Goal: Information Seeking & Learning: Learn about a topic

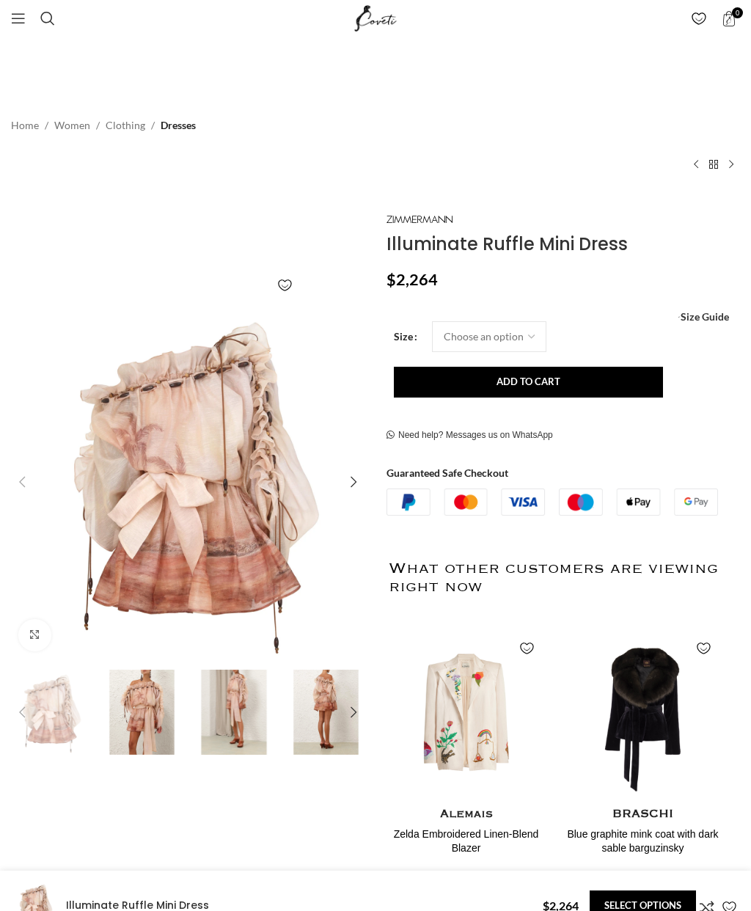
scroll to position [0, 158]
click at [514, 337] on select "Choose an option 6 UK 8 UK 10 [GEOGRAPHIC_DATA] 12 [GEOGRAPHIC_DATA] 14 [GEOGRA…" at bounding box center [489, 336] width 114 height 31
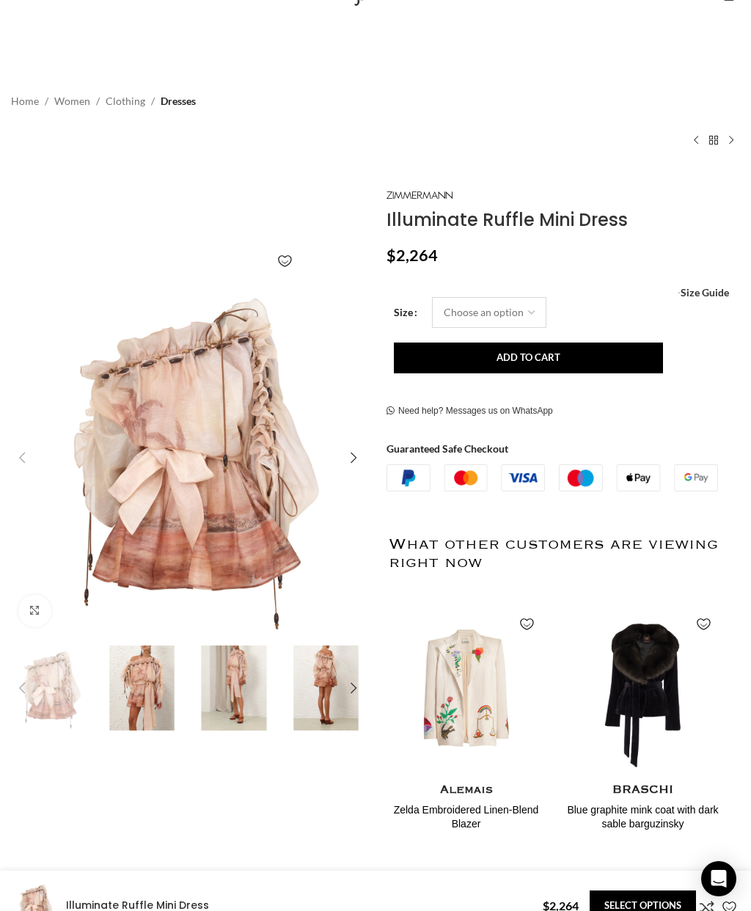
select select "6-uk"
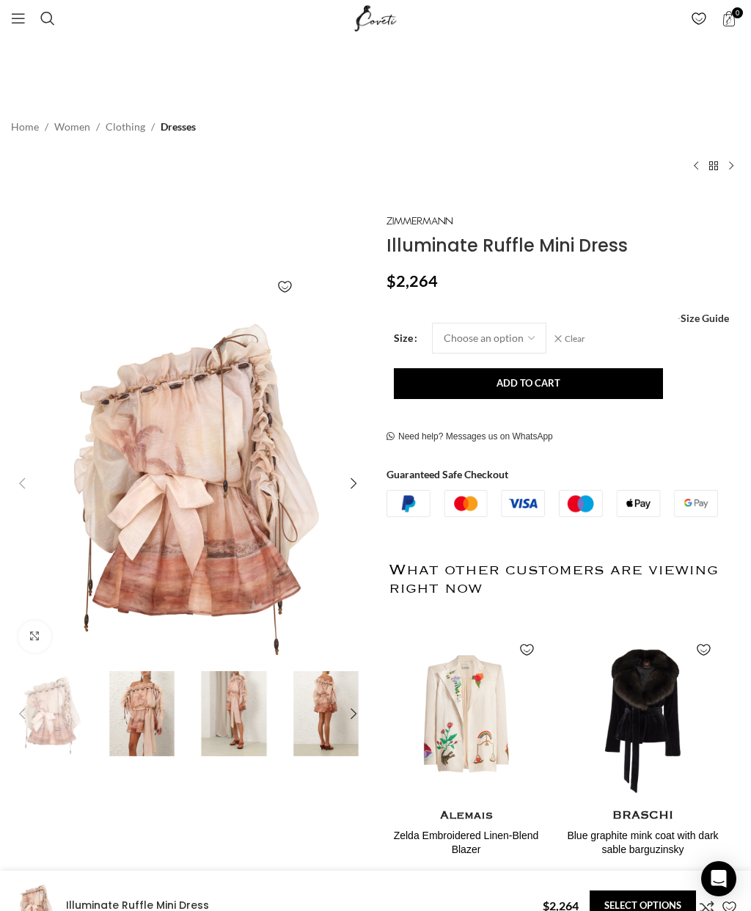
scroll to position [0, 787]
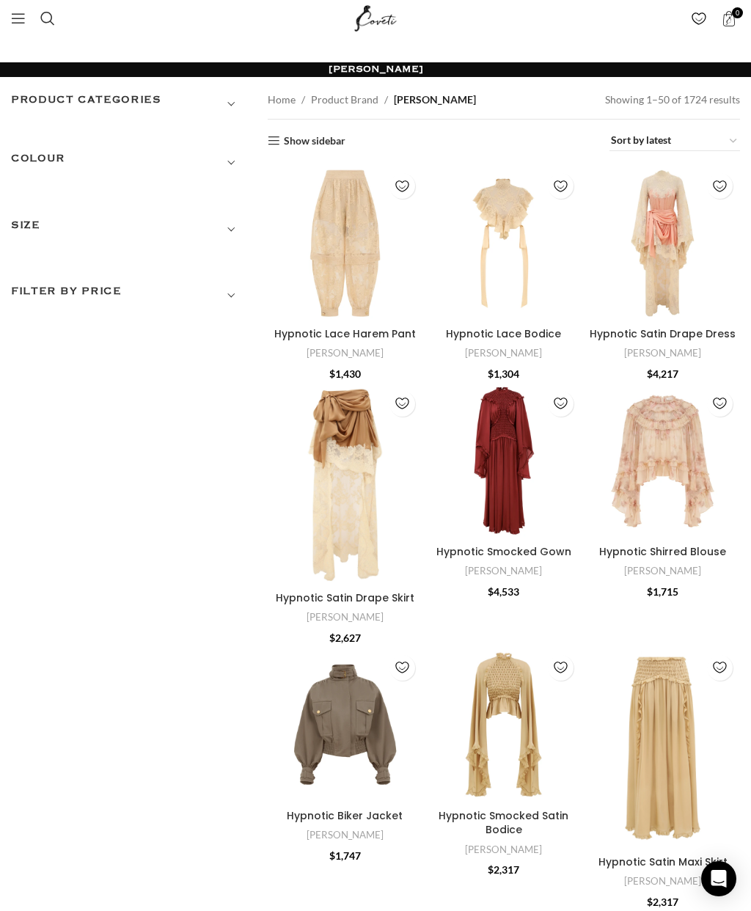
click at [84, 139] on span "Show sidebar" at bounding box center [375, 455] width 751 height 911
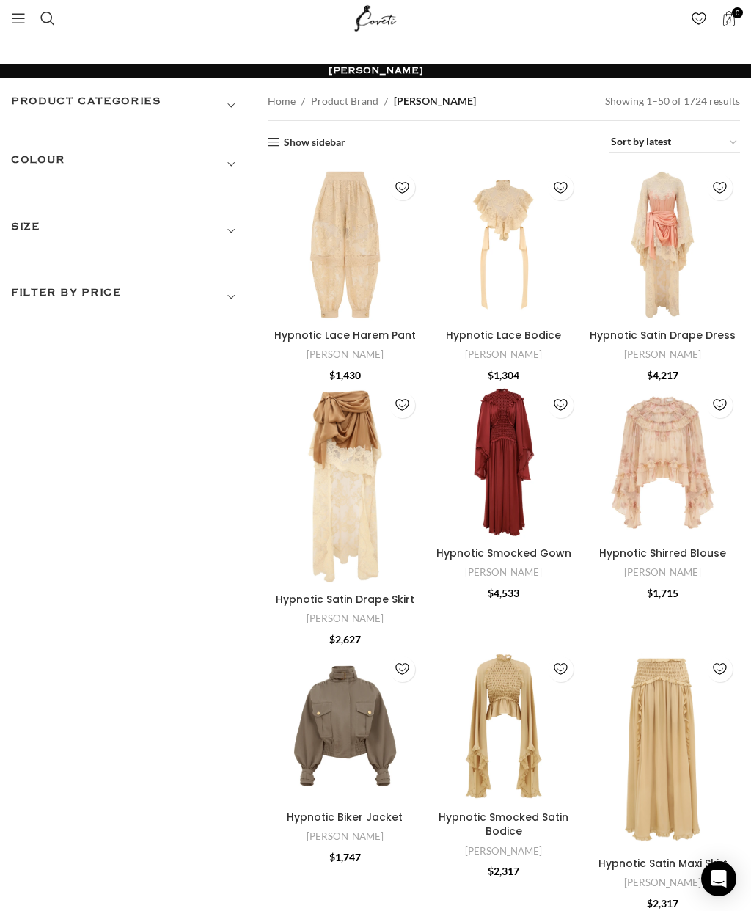
click at [236, 226] on h3 "SIZE" at bounding box center [128, 230] width 235 height 25
click at [228, 107] on h3 "Product categories" at bounding box center [128, 105] width 235 height 25
click at [240, 163] on div at bounding box center [237, 165] width 16 height 16
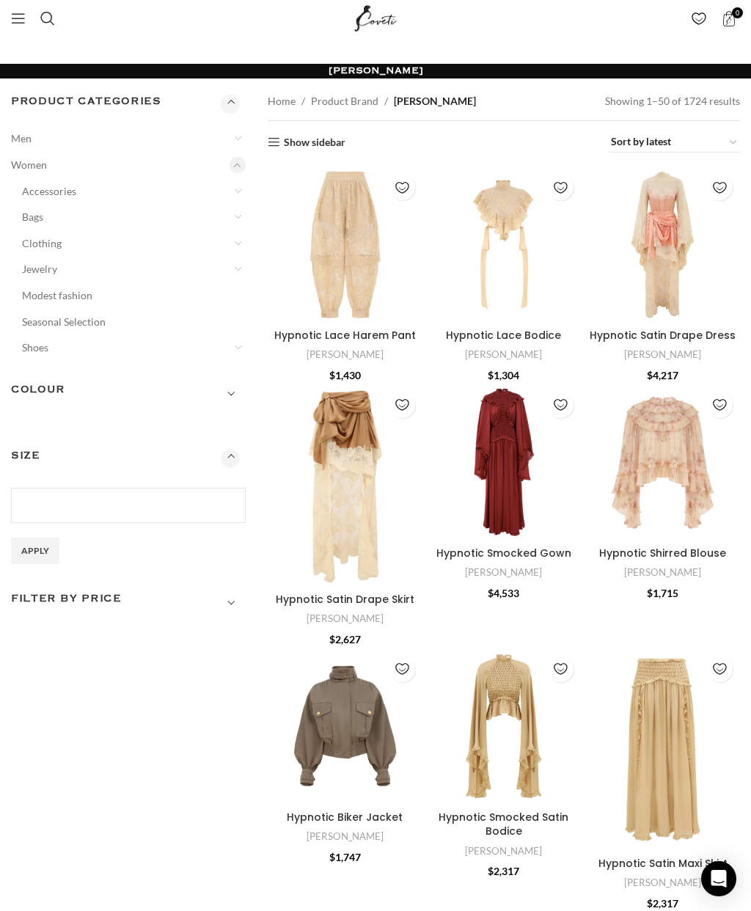
click at [44, 244] on link "Clothing" at bounding box center [124, 243] width 205 height 26
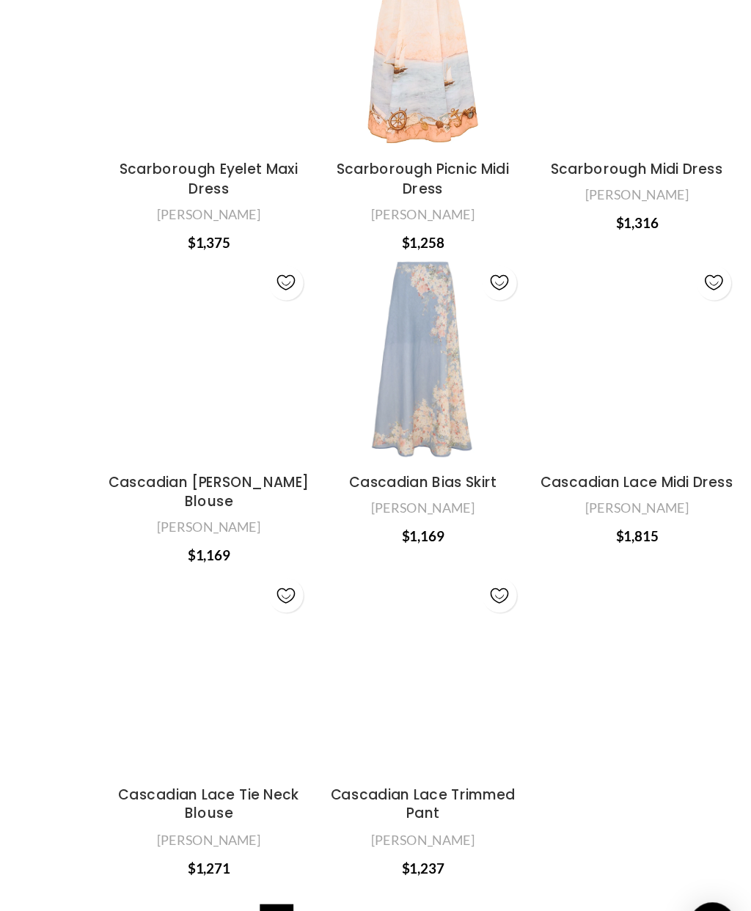
scroll to position [3619, 0]
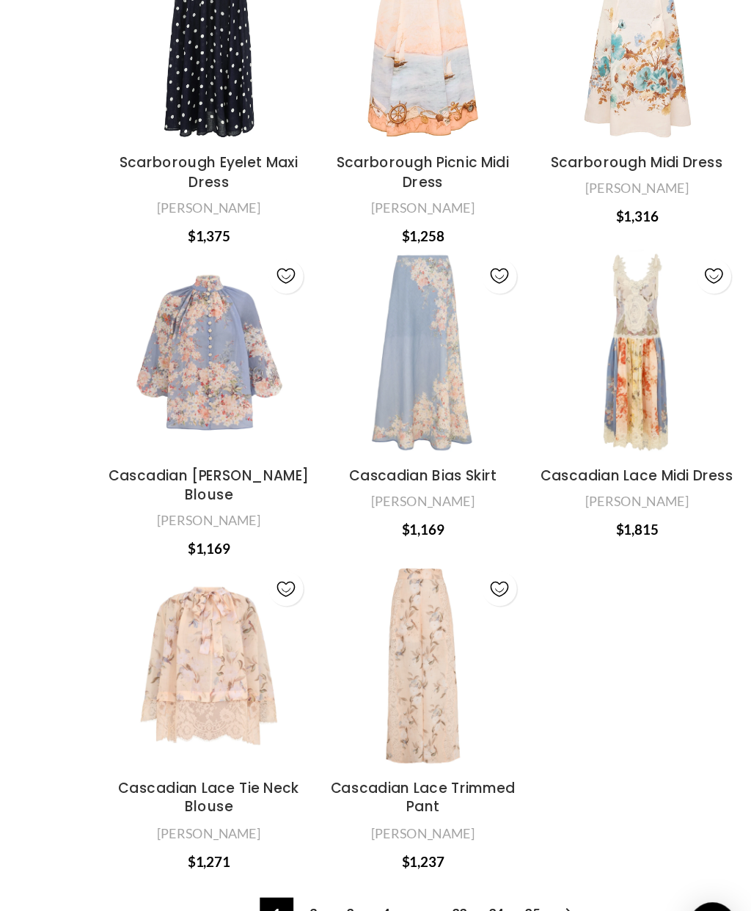
click at [410, 857] on link "2" at bounding box center [422, 869] width 25 height 25
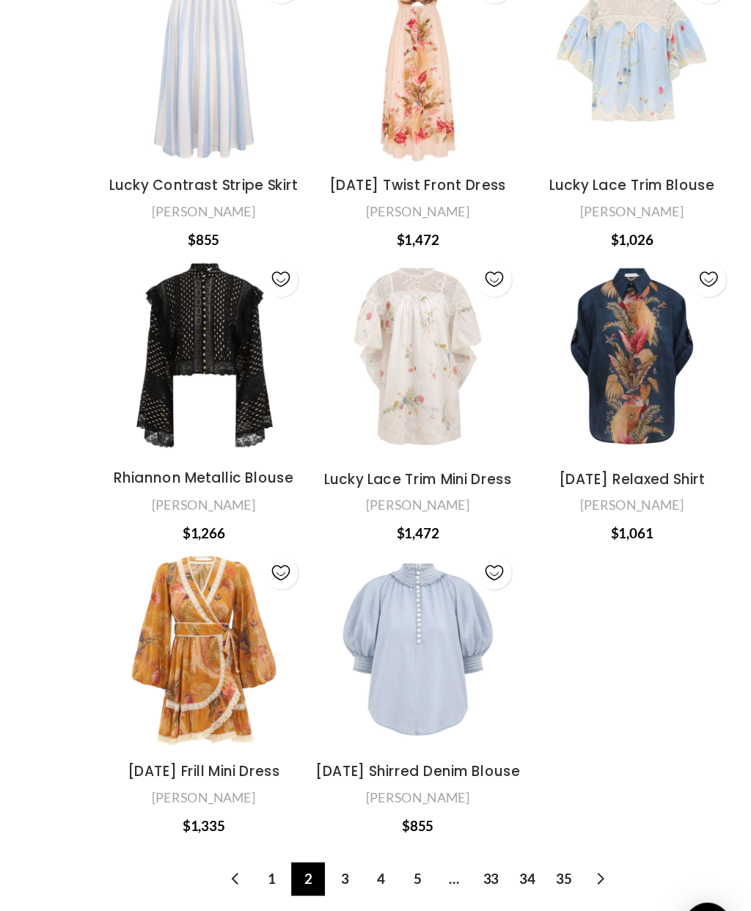
scroll to position [3794, 0]
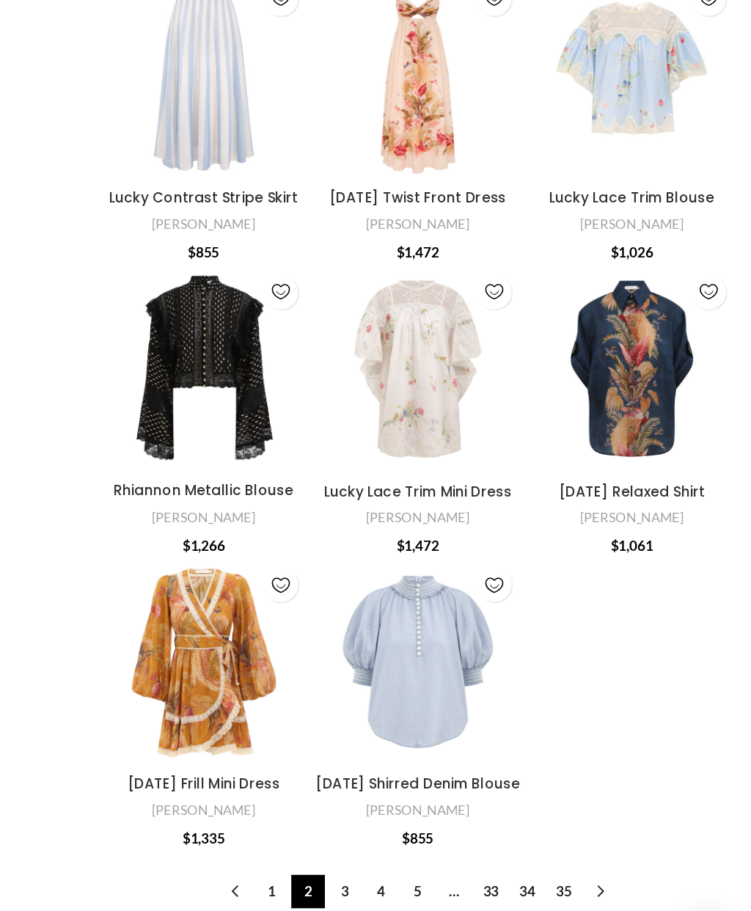
click at [437, 831] on link "3" at bounding box center [449, 843] width 25 height 25
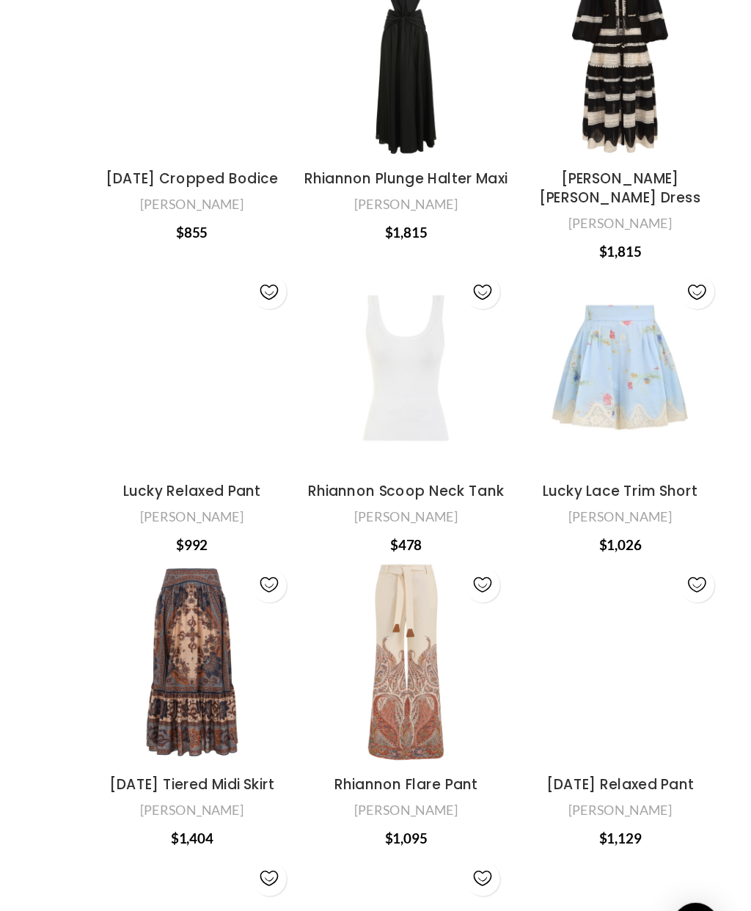
scroll to position [3081, 7]
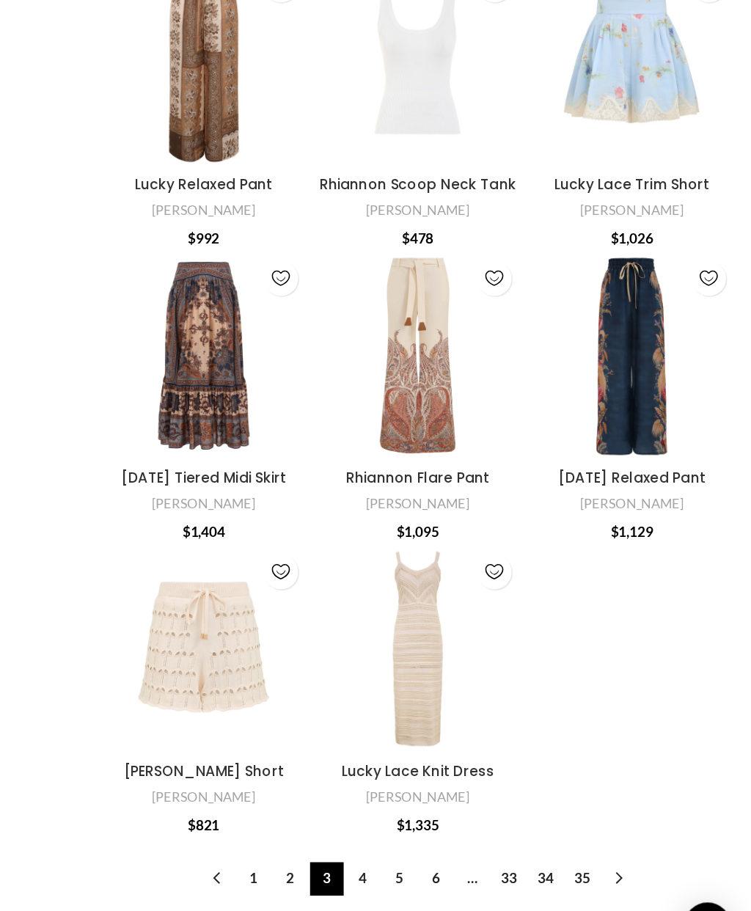
click at [451, 831] on link "4" at bounding box center [463, 843] width 25 height 25
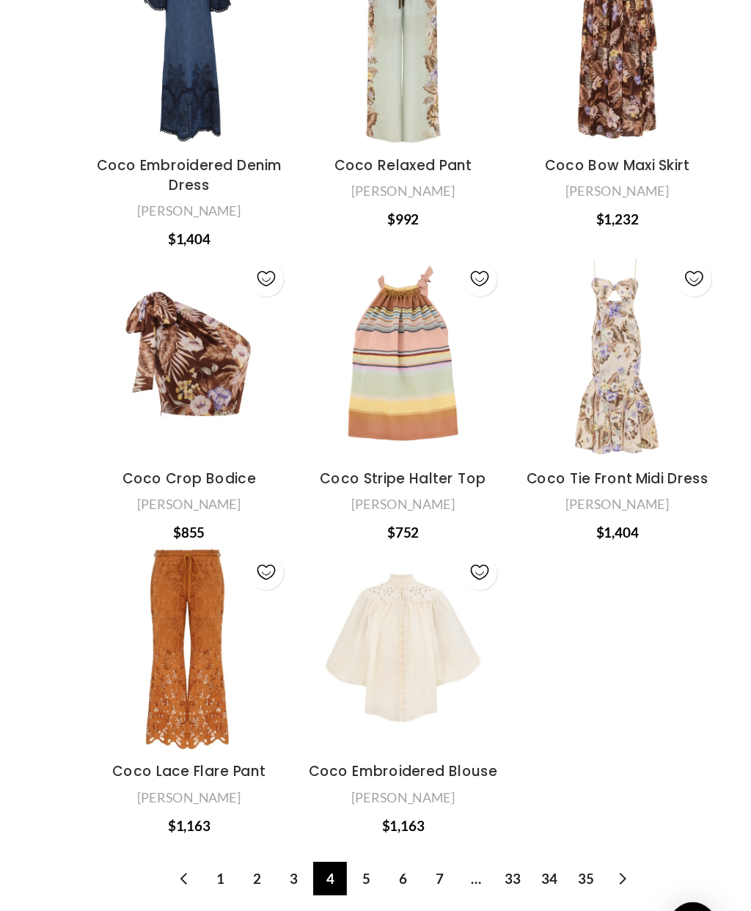
scroll to position [3577, 0]
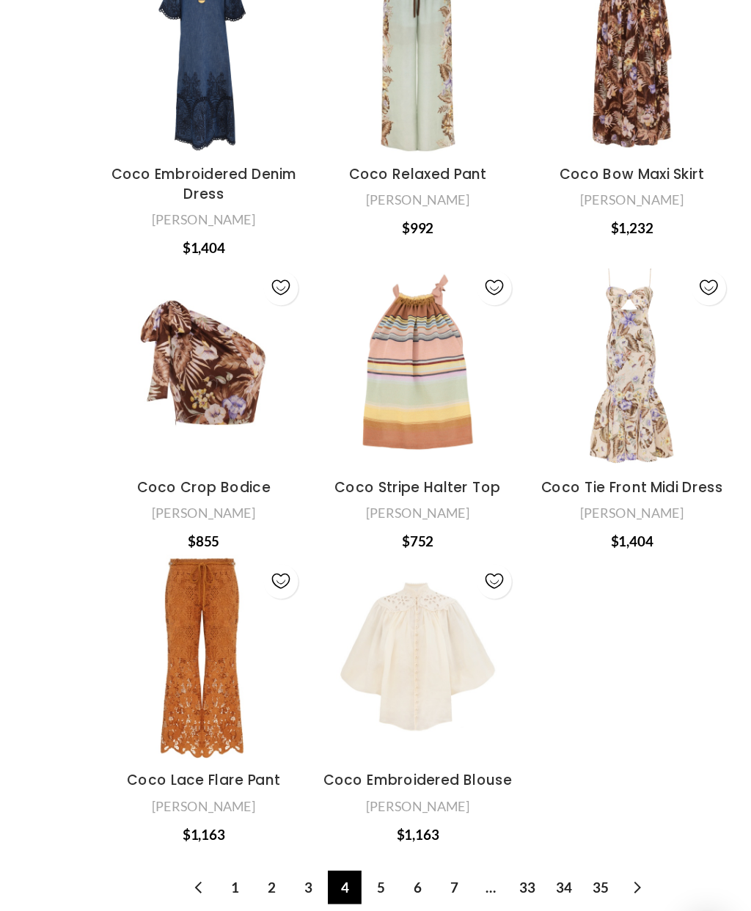
click at [464, 831] on link "5" at bounding box center [476, 843] width 25 height 25
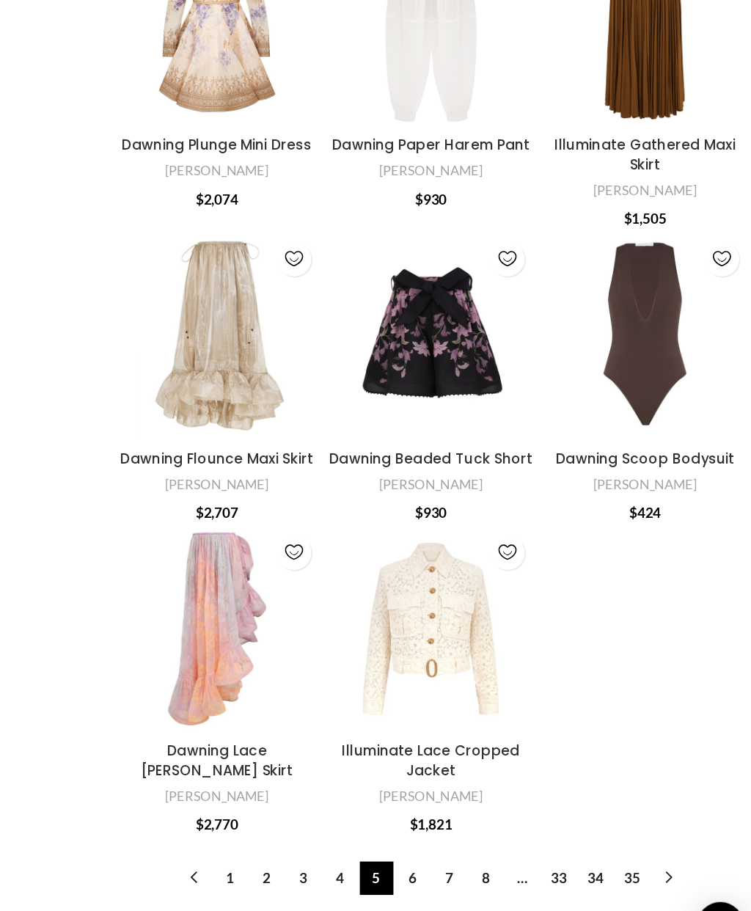
click at [478, 831] on link "6" at bounding box center [490, 843] width 25 height 25
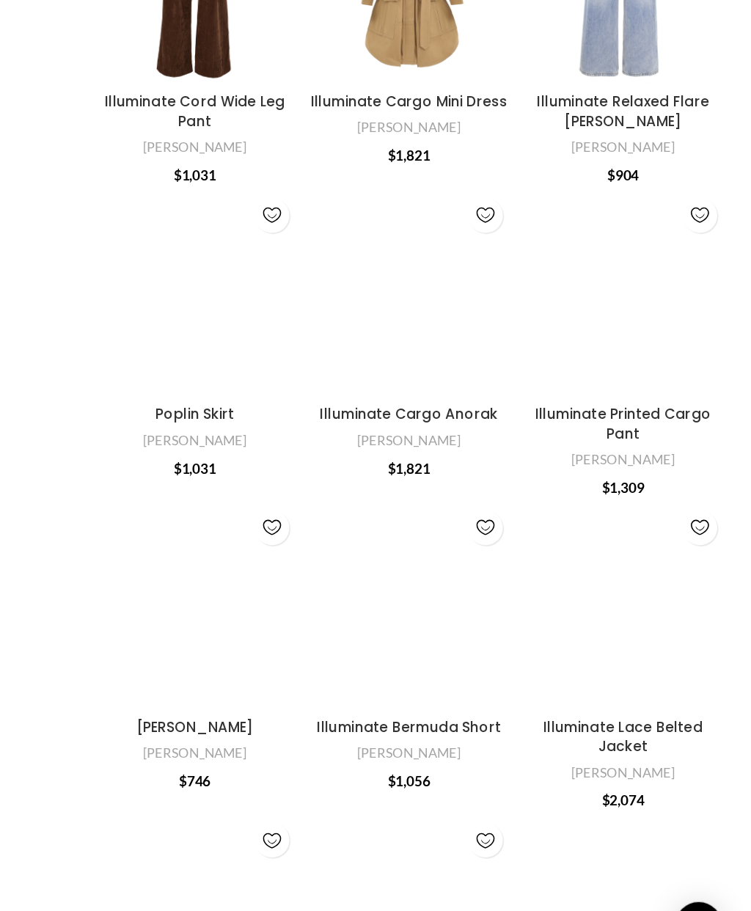
scroll to position [3264, 7]
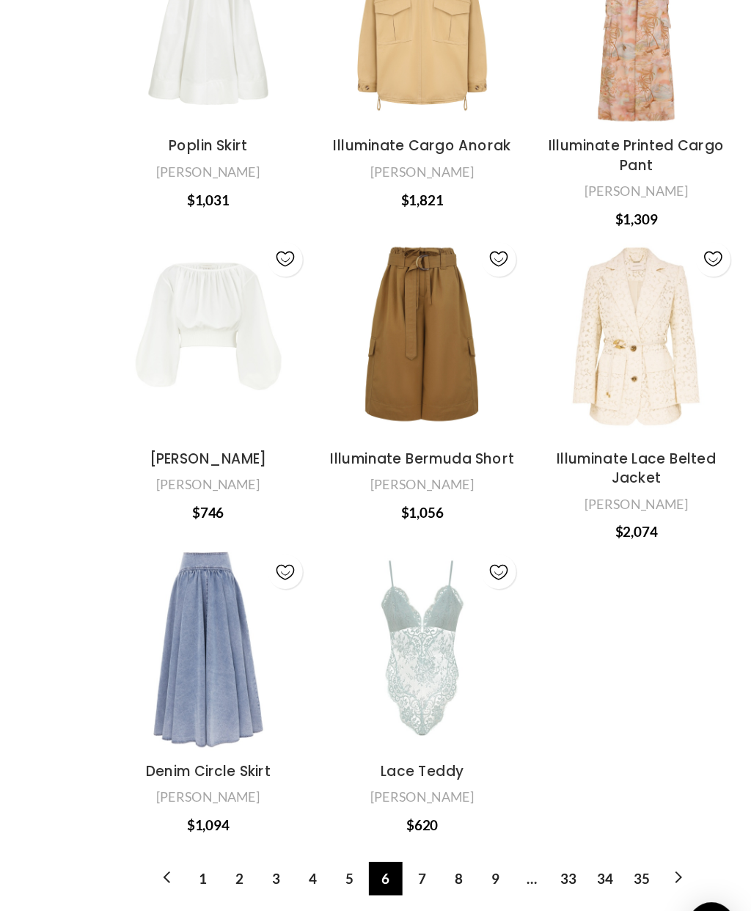
click at [491, 831] on link "7" at bounding box center [503, 843] width 25 height 25
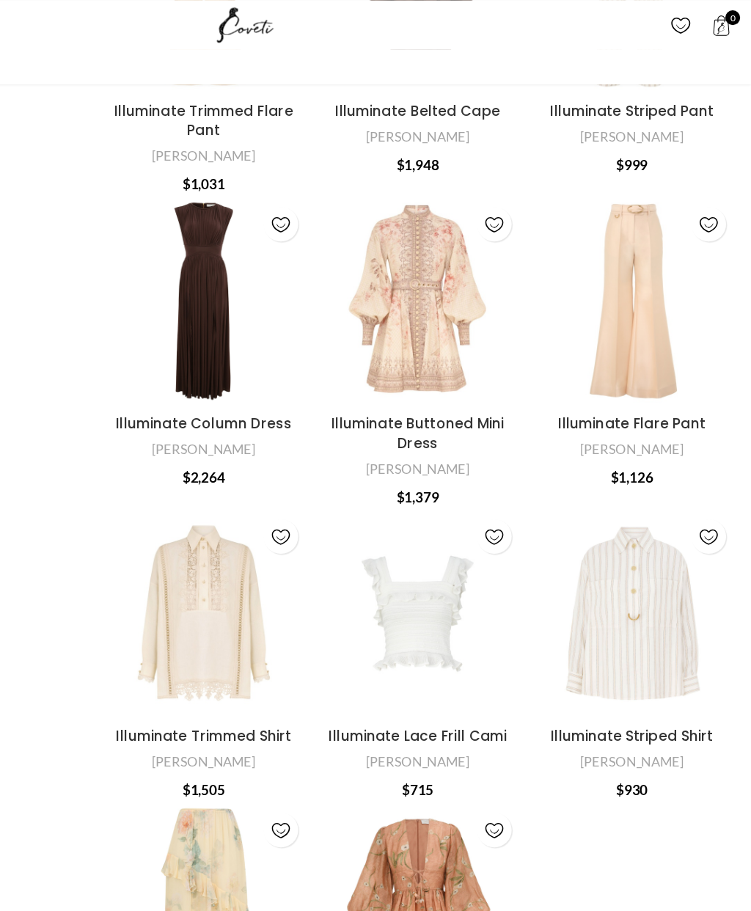
scroll to position [3705, 0]
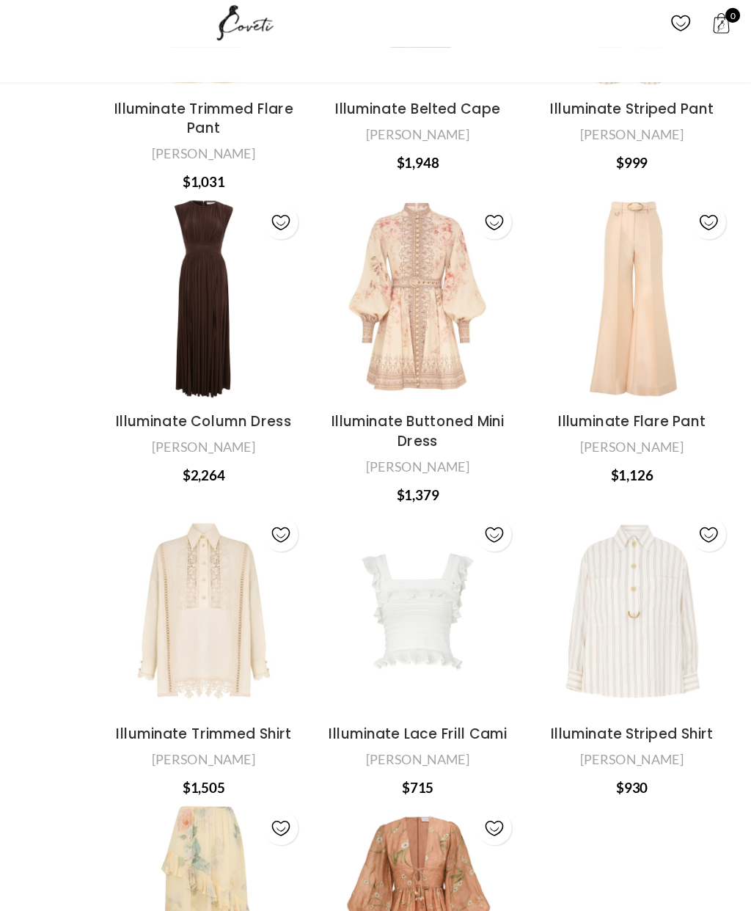
click at [505, 831] on link "8" at bounding box center [517, 843] width 25 height 25
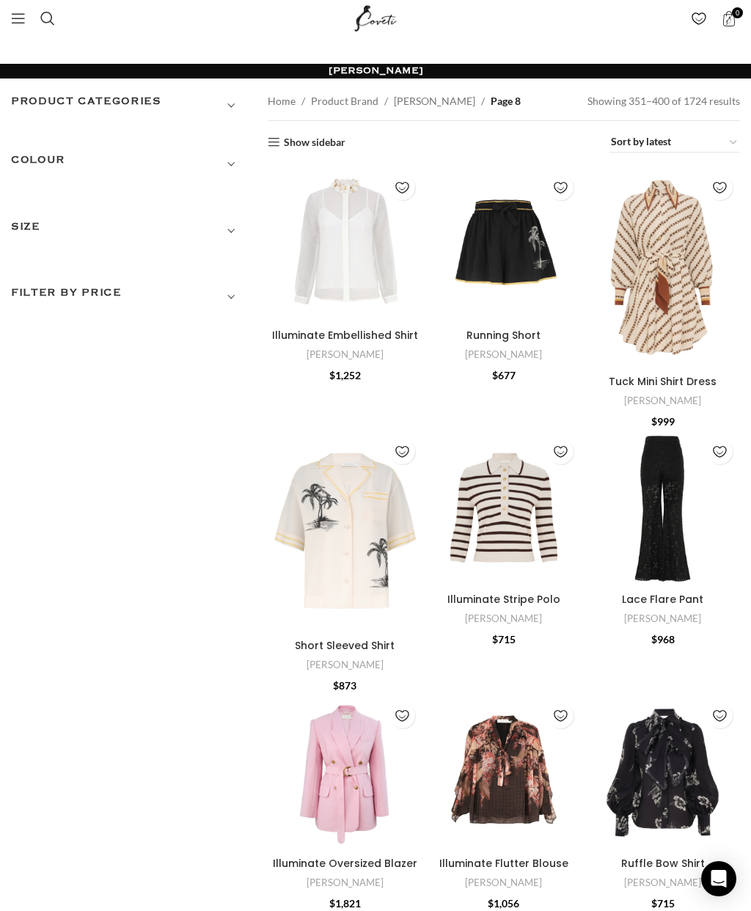
click at [45, 14] on span "Search" at bounding box center [47, 18] width 15 height 15
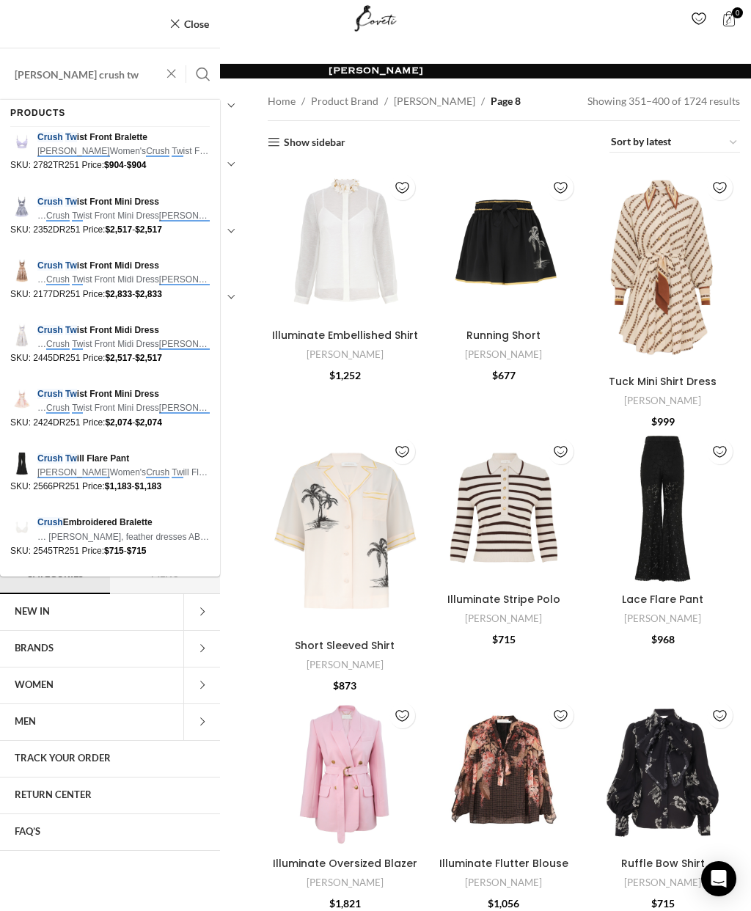
type input "Zimmerman crush tw"
click at [177, 71] on span at bounding box center [175, 74] width 22 height 18
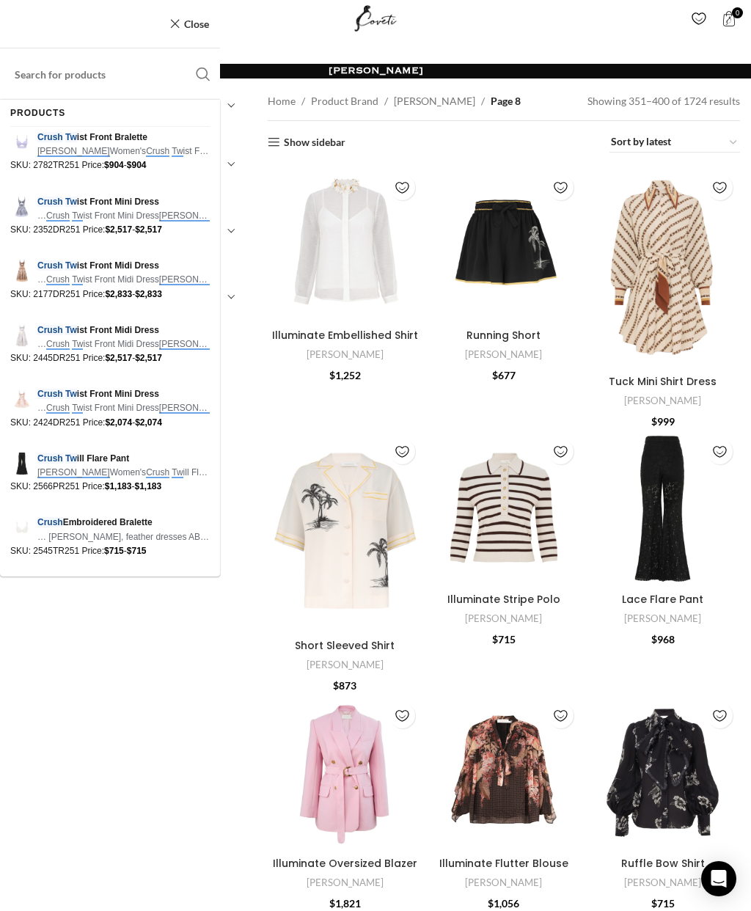
click at [196, 23] on link "Close" at bounding box center [189, 24] width 40 height 18
type input "Zimmerman crush tw"
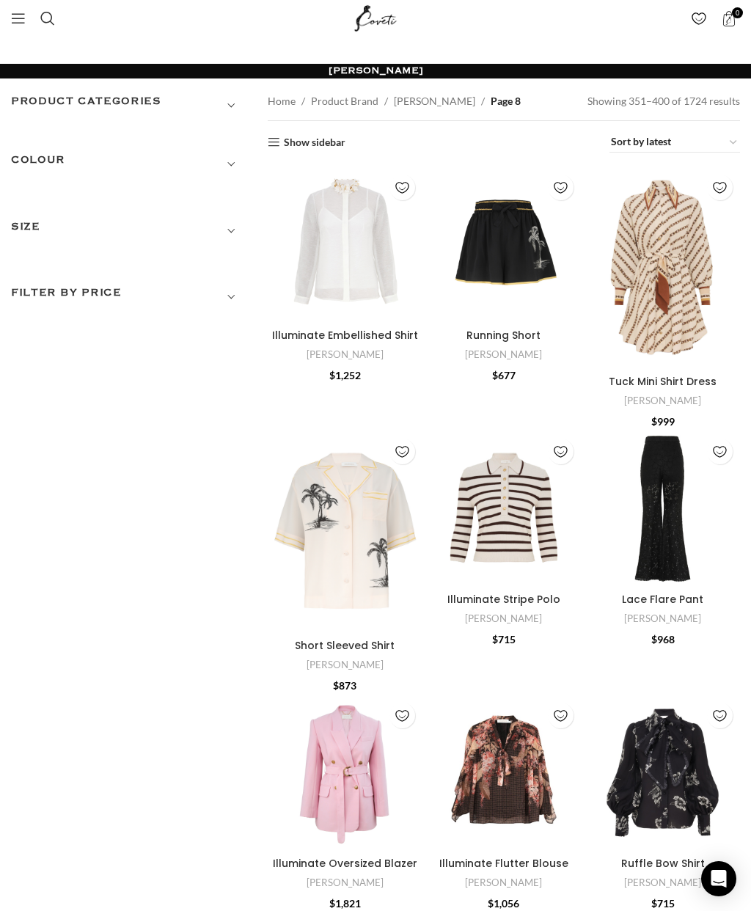
click at [235, 104] on h3 "Product categories" at bounding box center [128, 105] width 235 height 25
click at [231, 103] on h3 "Product categories" at bounding box center [128, 105] width 235 height 25
click at [193, 111] on h3 "Product categories" at bounding box center [128, 105] width 235 height 25
click at [232, 109] on h3 "Product categories" at bounding box center [128, 105] width 235 height 25
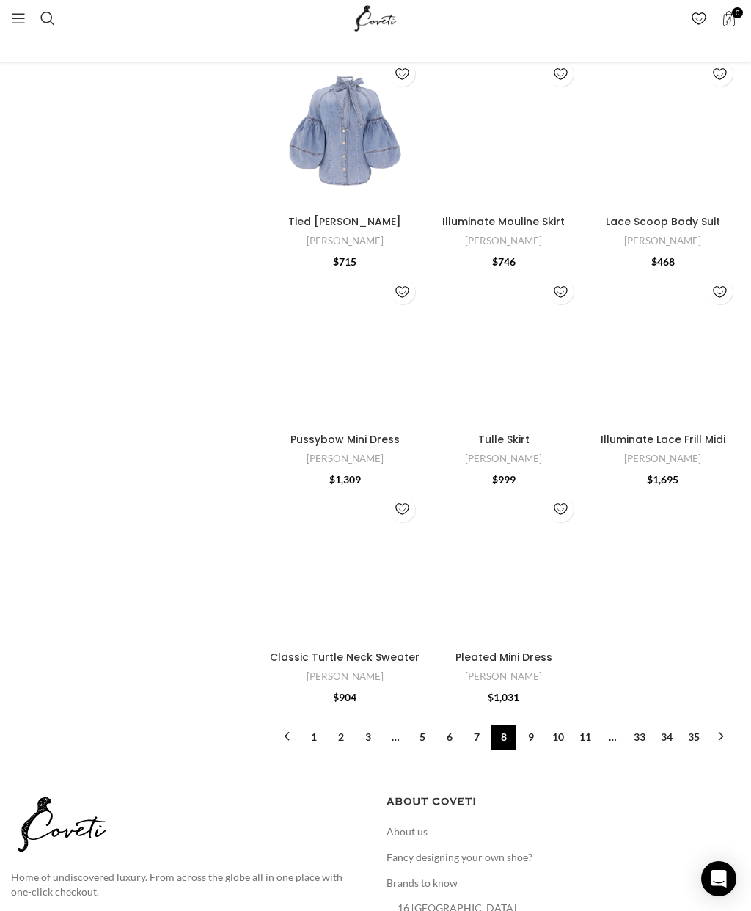
scroll to position [3278, 0]
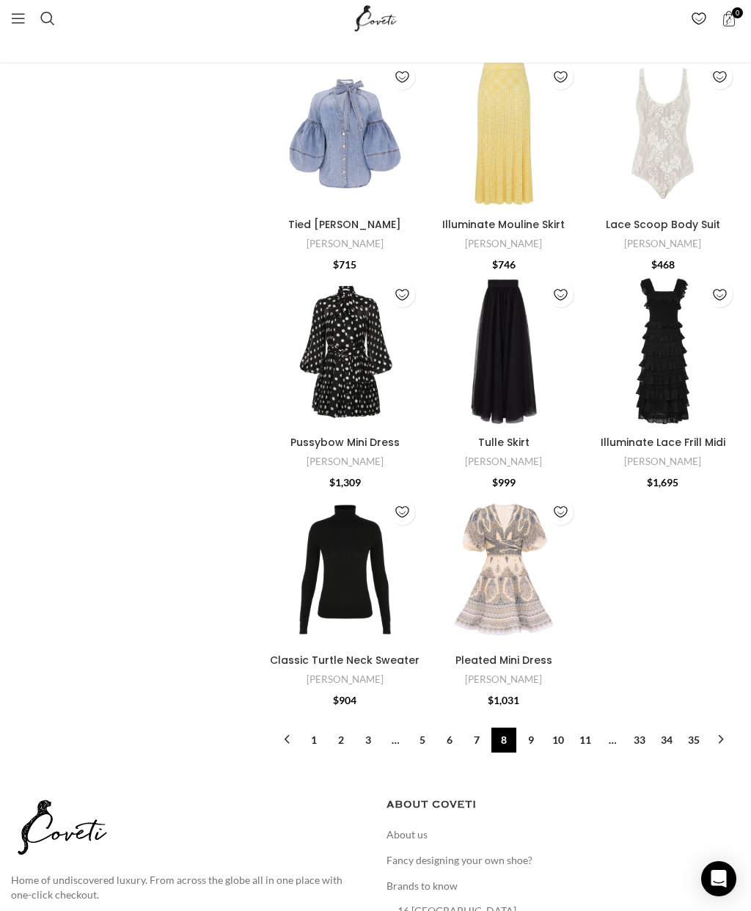
click at [525, 727] on link "9" at bounding box center [530, 739] width 25 height 25
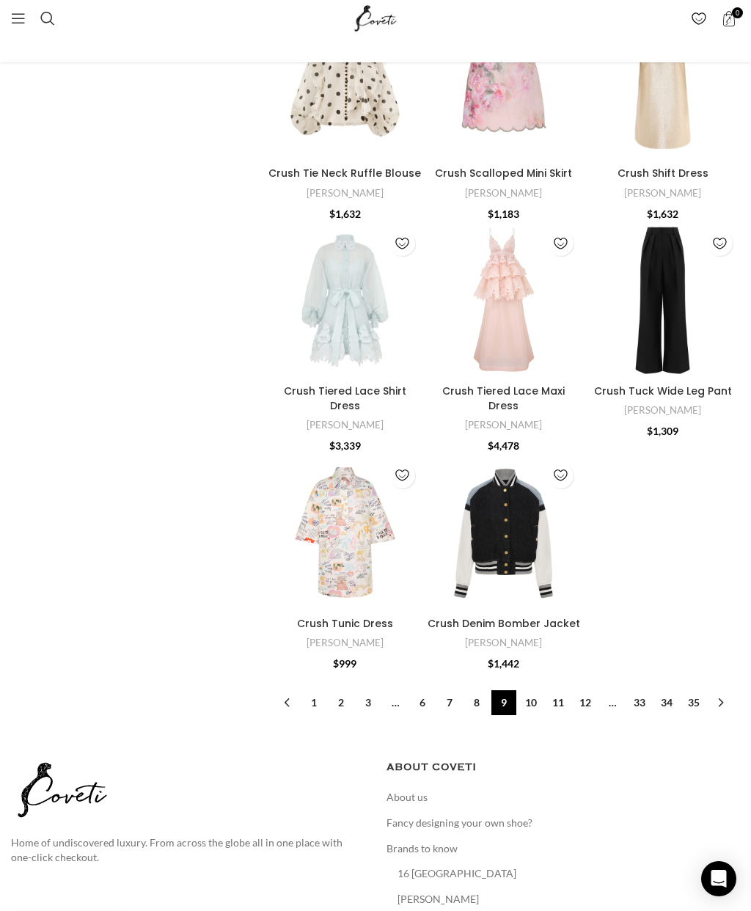
click at [526, 690] on link "10" at bounding box center [530, 702] width 25 height 25
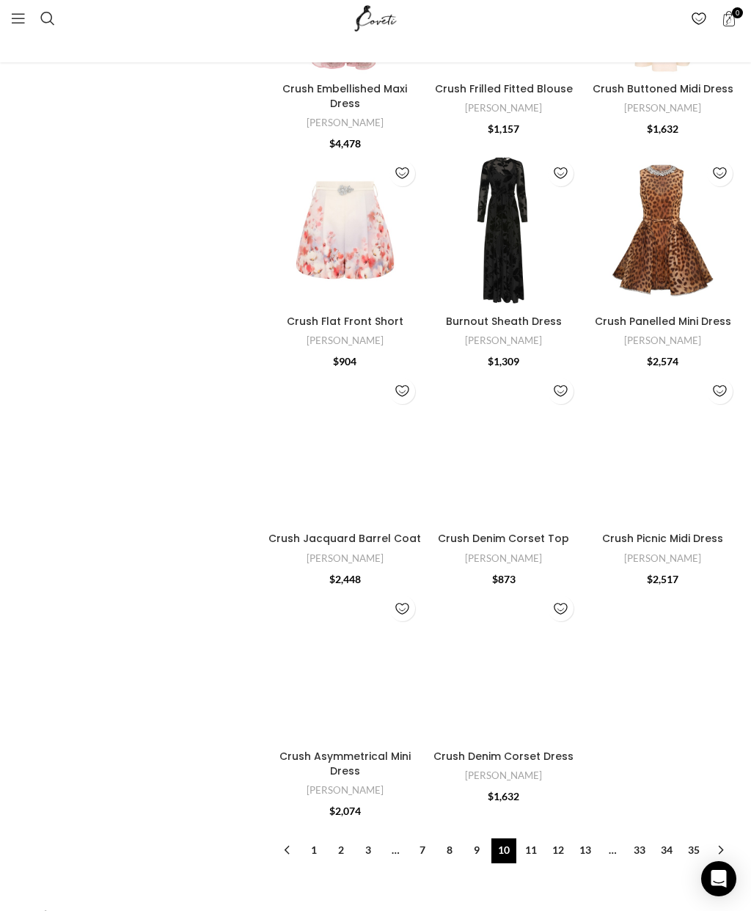
scroll to position [3217, 0]
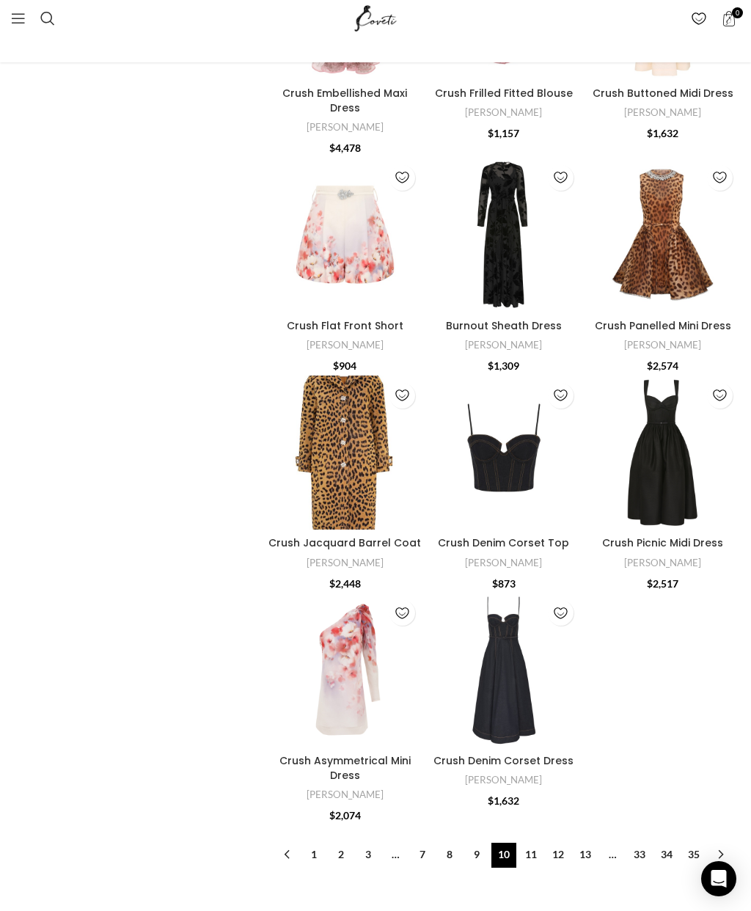
click at [529, 842] on link "11" at bounding box center [530, 854] width 25 height 25
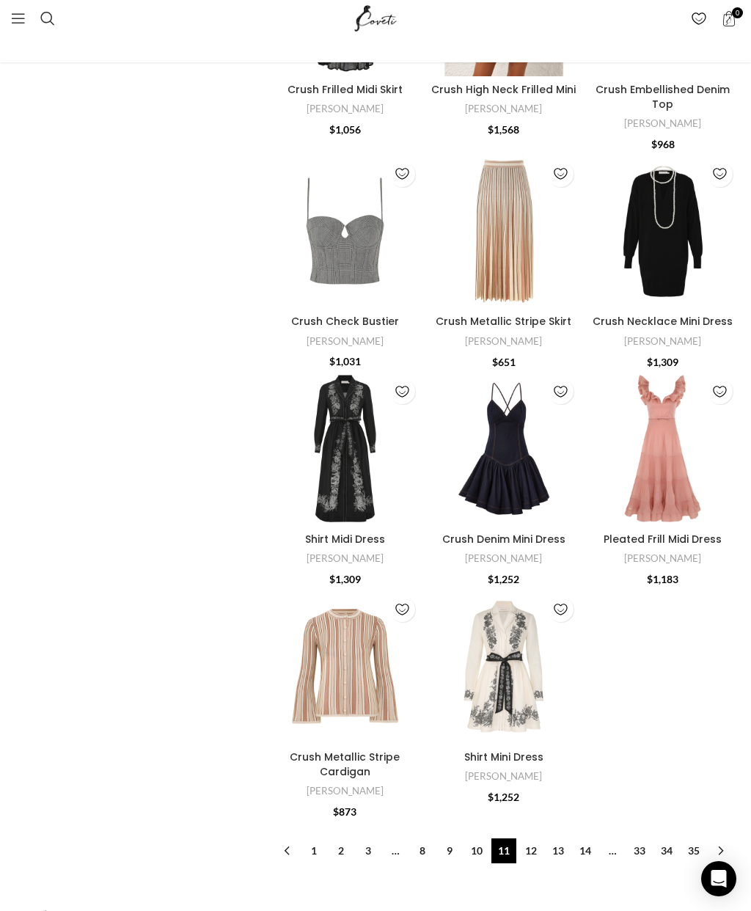
scroll to position [3225, 0]
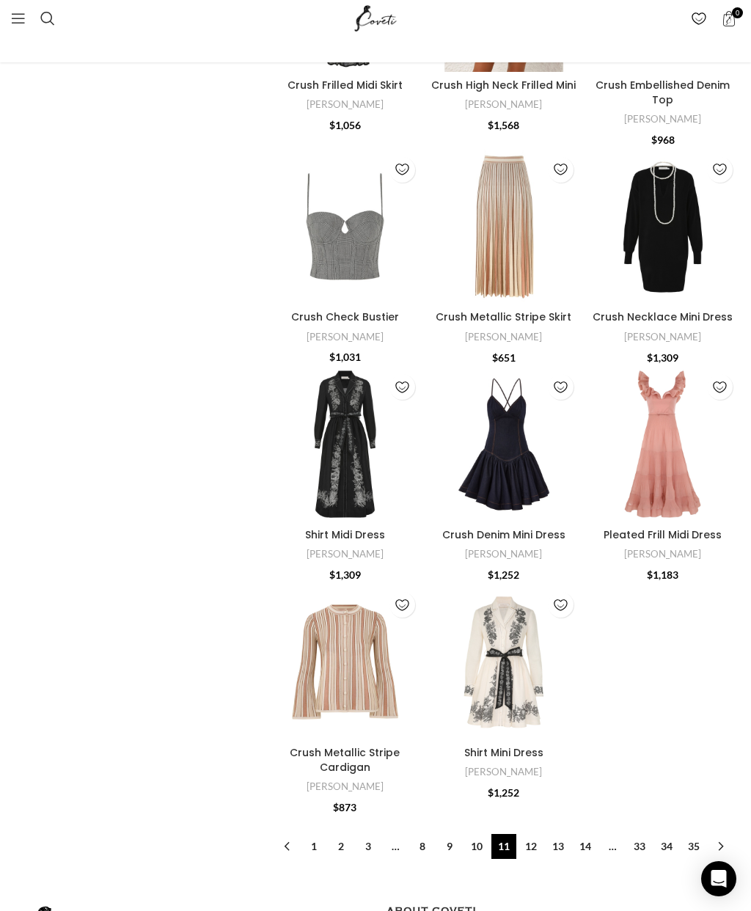
click at [522, 834] on link "12" at bounding box center [530, 846] width 25 height 25
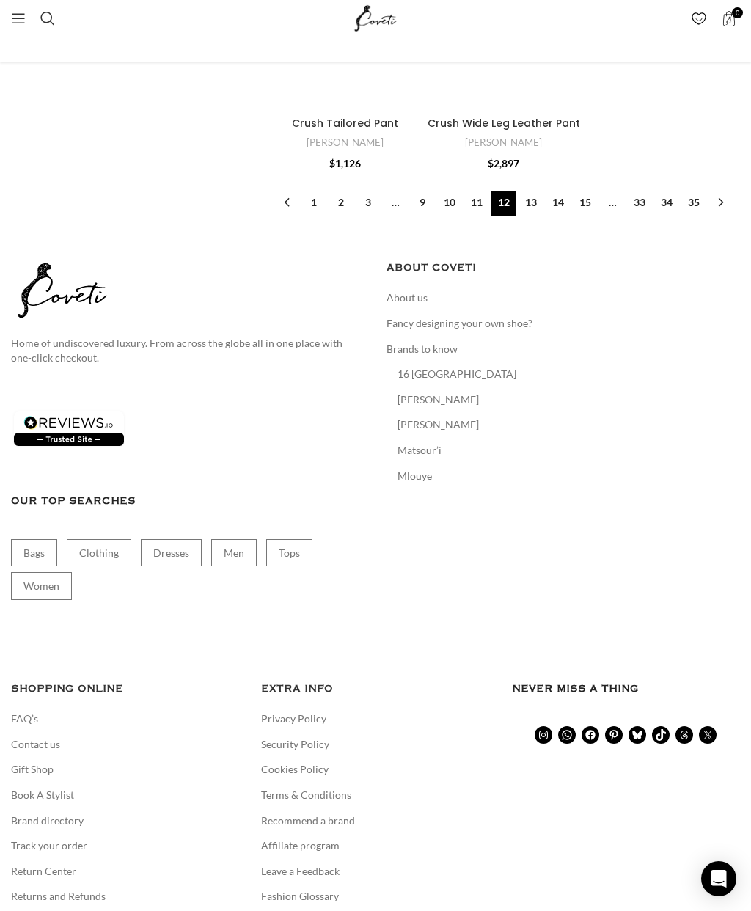
scroll to position [4006, 0]
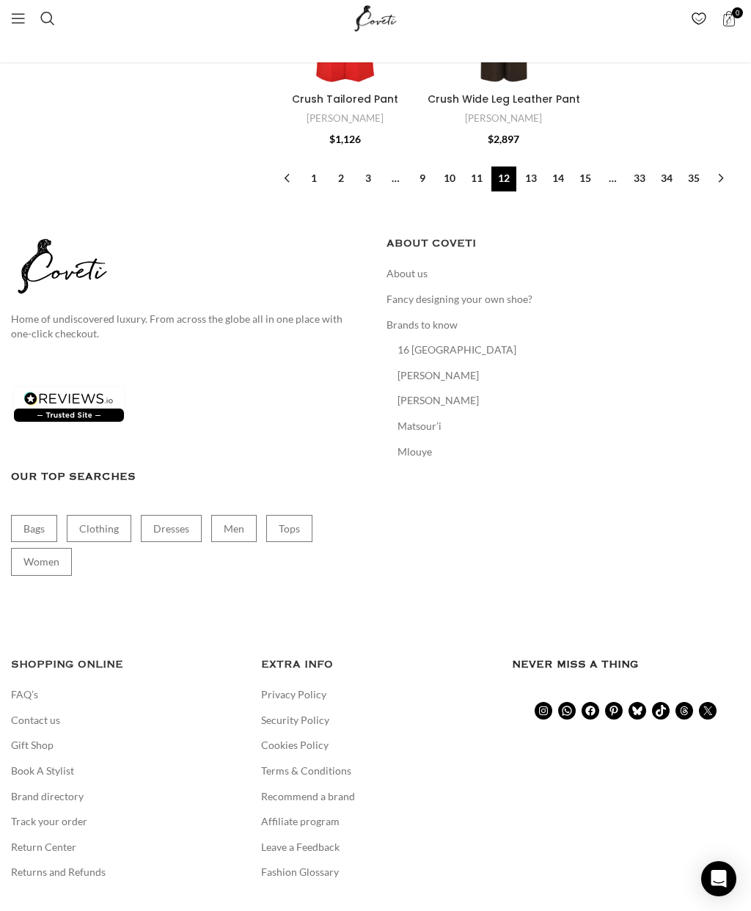
click at [529, 166] on link "13" at bounding box center [530, 178] width 25 height 25
click at [537, 166] on link "13" at bounding box center [530, 178] width 25 height 25
click at [530, 166] on link "13" at bounding box center [530, 178] width 25 height 25
click at [529, 166] on link "13" at bounding box center [530, 178] width 25 height 25
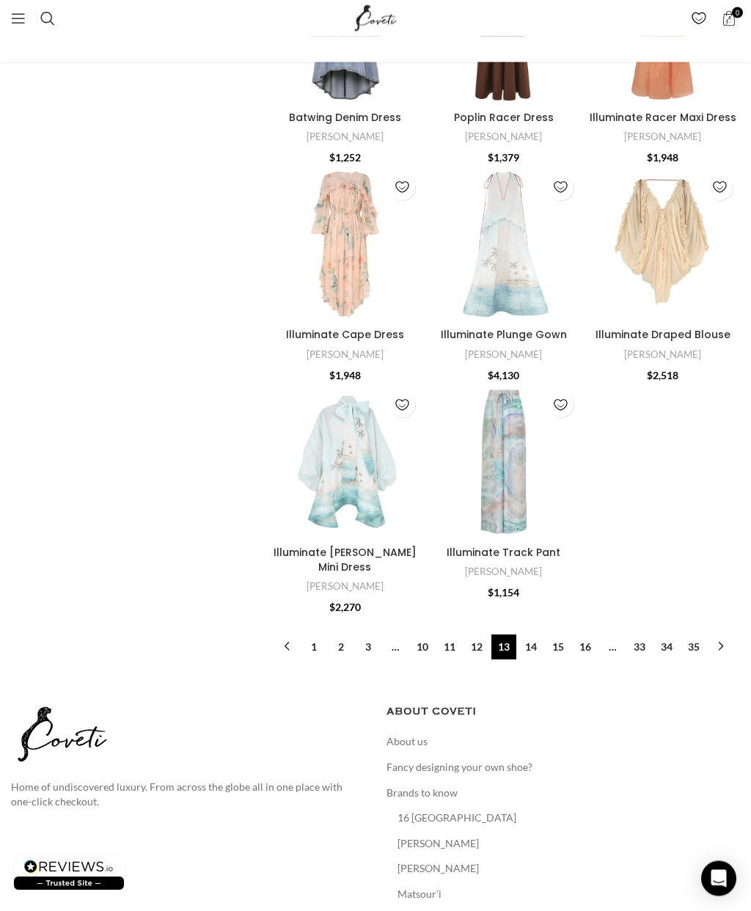
scroll to position [3423, 0]
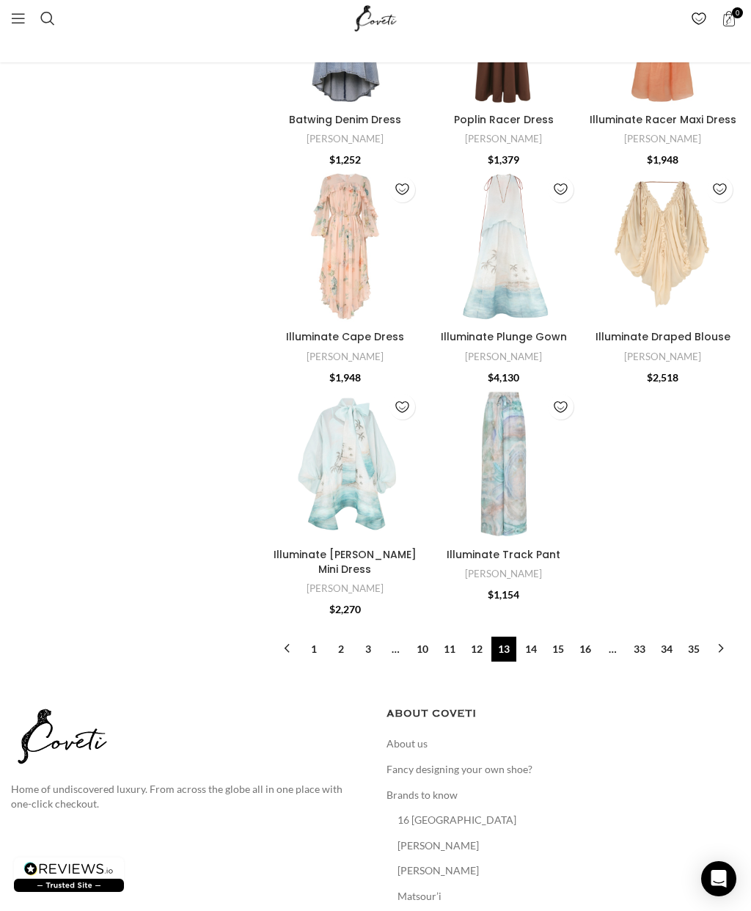
click at [533, 636] on link "14" at bounding box center [530, 648] width 25 height 25
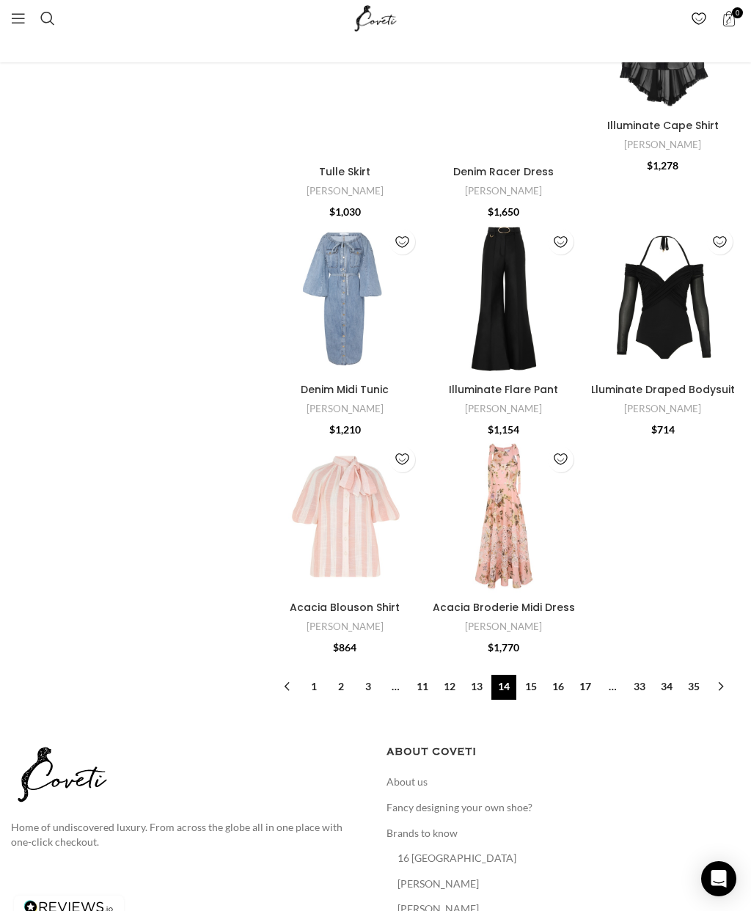
scroll to position [3409, 0]
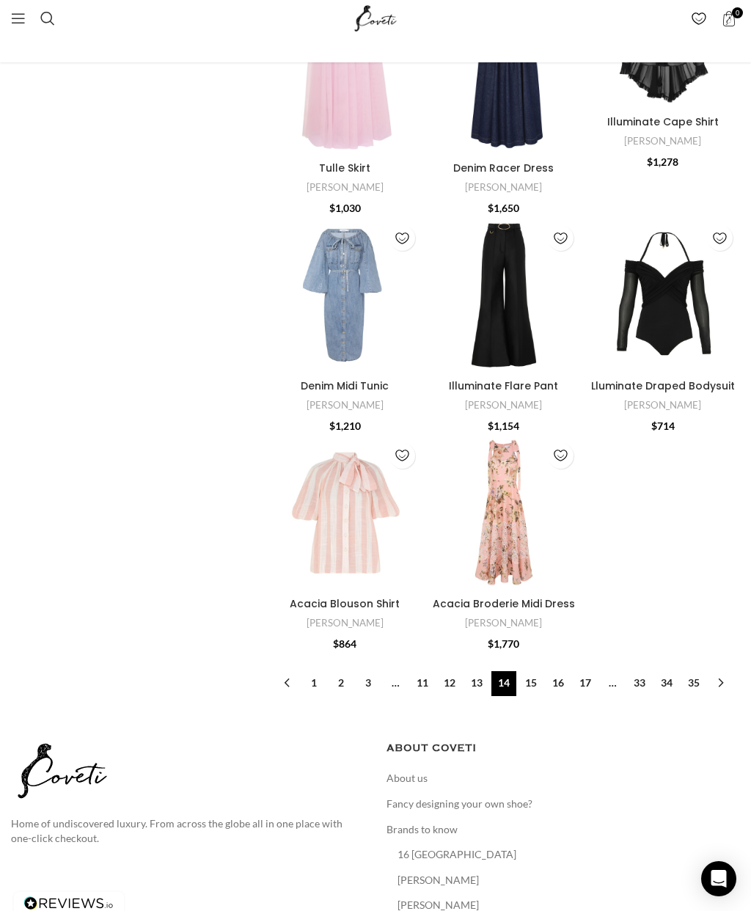
click at [537, 671] on link "15" at bounding box center [530, 683] width 25 height 25
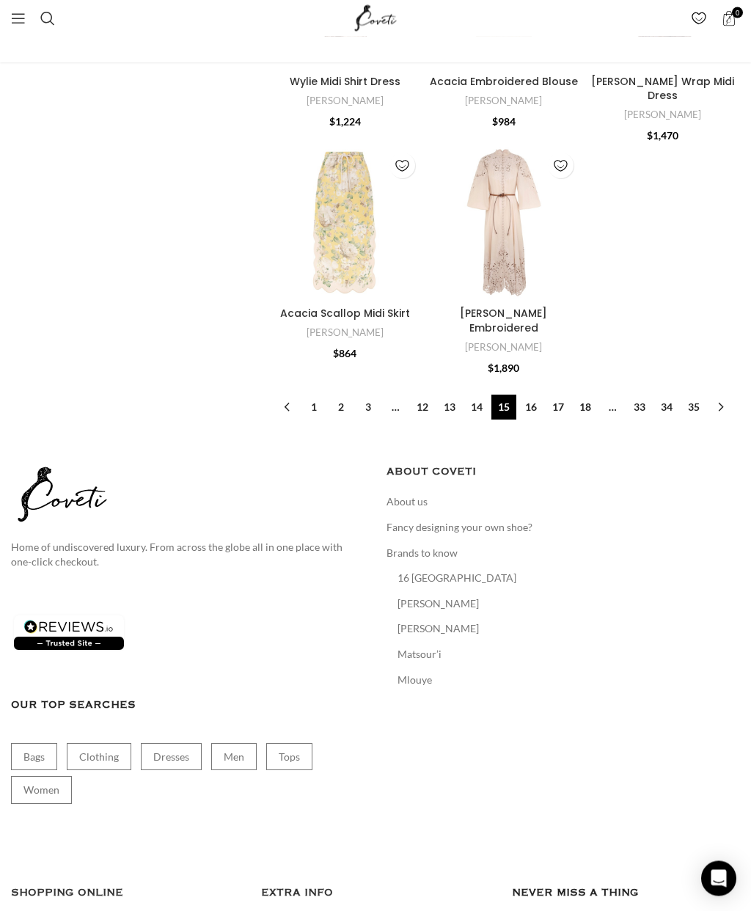
click at [531, 395] on link "16" at bounding box center [530, 407] width 25 height 25
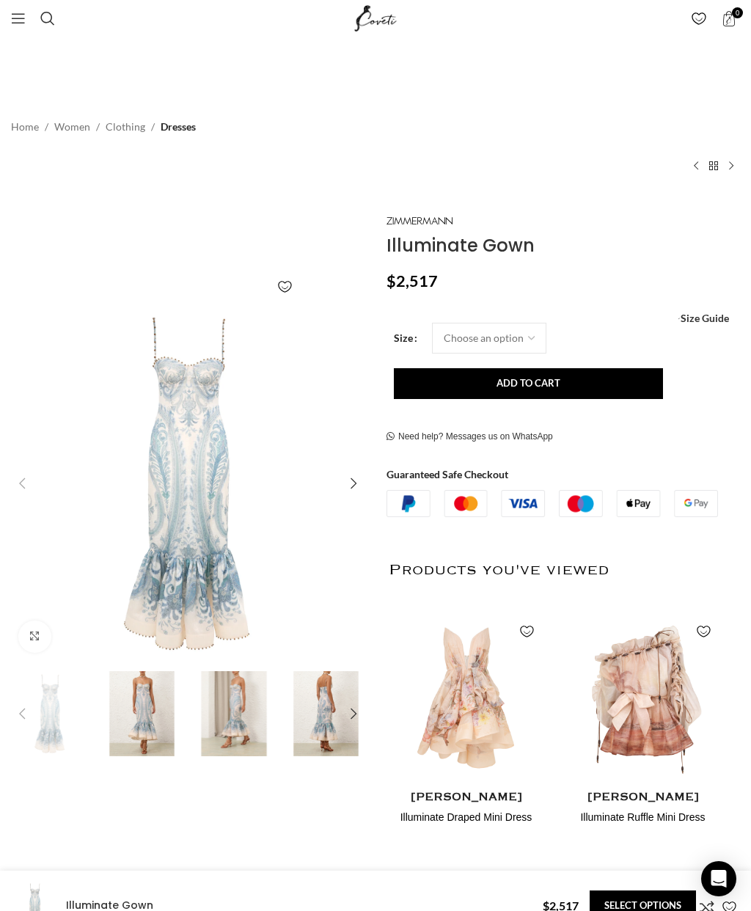
click at [138, 692] on img "2 / 9" at bounding box center [142, 713] width 85 height 85
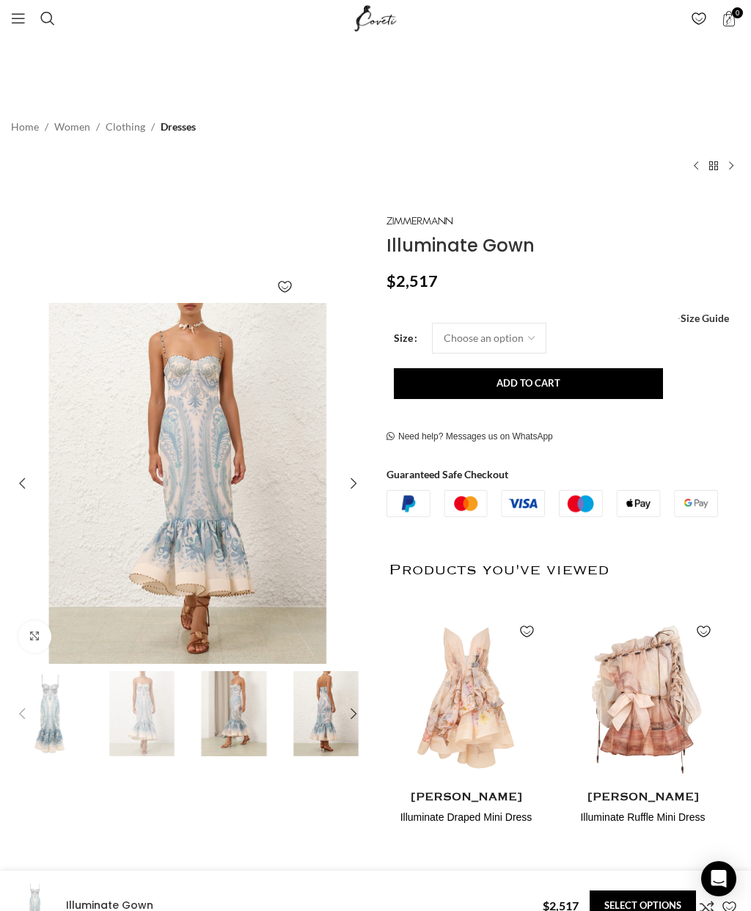
scroll to position [0, 158]
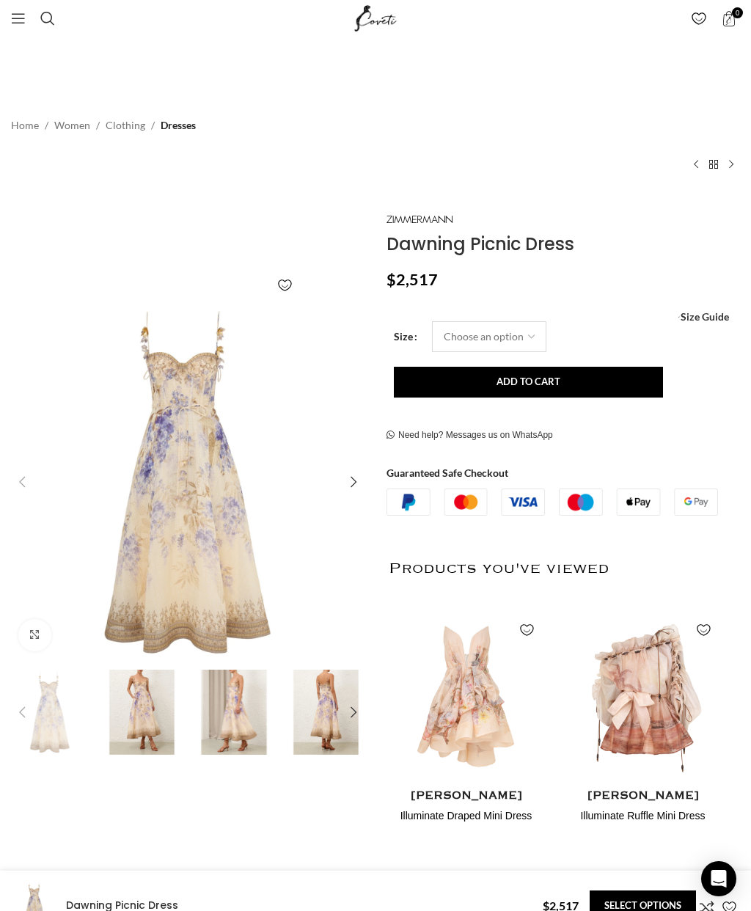
click at [459, 333] on select "Choose an option 6 UK 8 UK 10 [GEOGRAPHIC_DATA] 12 [GEOGRAPHIC_DATA] 14 [GEOGRA…" at bounding box center [489, 336] width 114 height 31
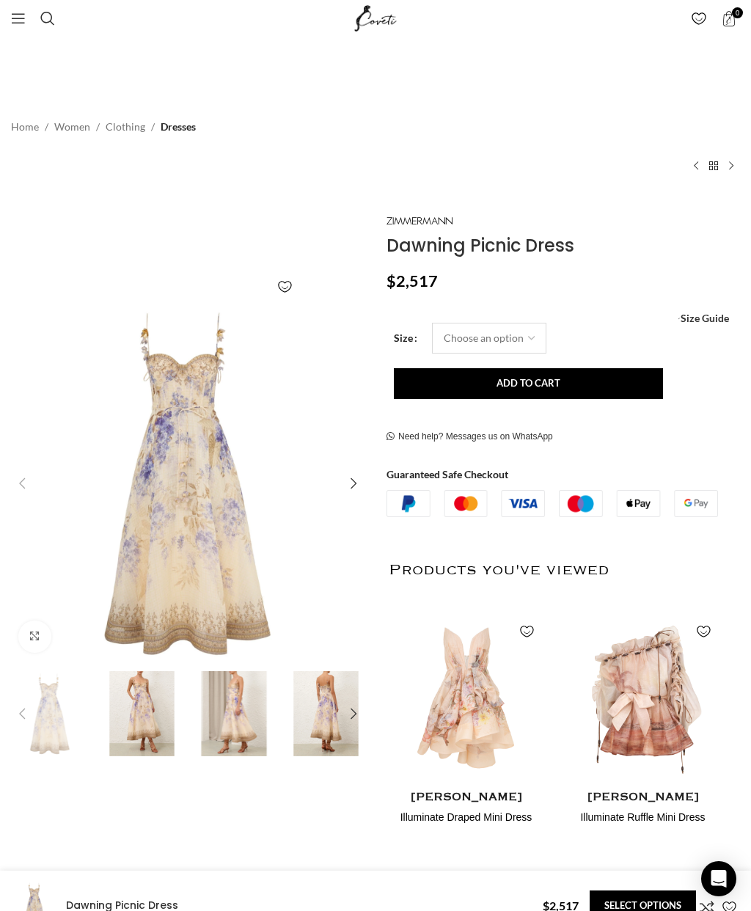
scroll to position [0, 158]
click at [477, 339] on select "Choose an option 6 UK 8 UK 10 [GEOGRAPHIC_DATA] 12 [GEOGRAPHIC_DATA] 14 [GEOGRA…" at bounding box center [489, 338] width 114 height 31
click at [471, 337] on select "Choose an option 6 UK 8 UK 10 [GEOGRAPHIC_DATA] 12 [GEOGRAPHIC_DATA] 14 [GEOGRA…" at bounding box center [489, 338] width 114 height 31
select select "6-[GEOGRAPHIC_DATA]"
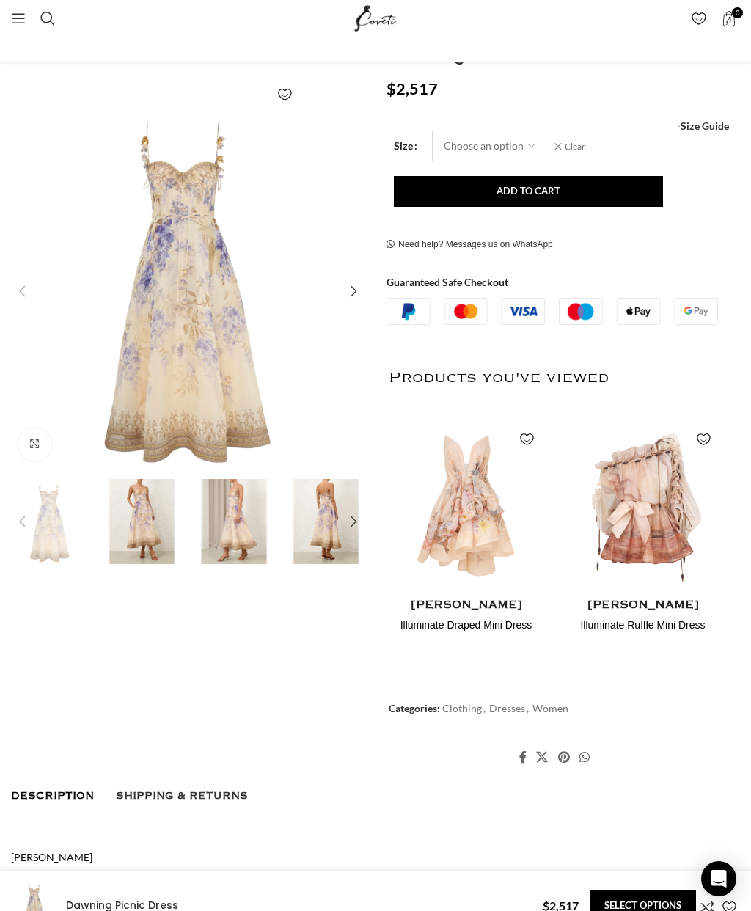
scroll to position [193, 0]
click at [143, 532] on img "2 / 9" at bounding box center [142, 520] width 85 height 85
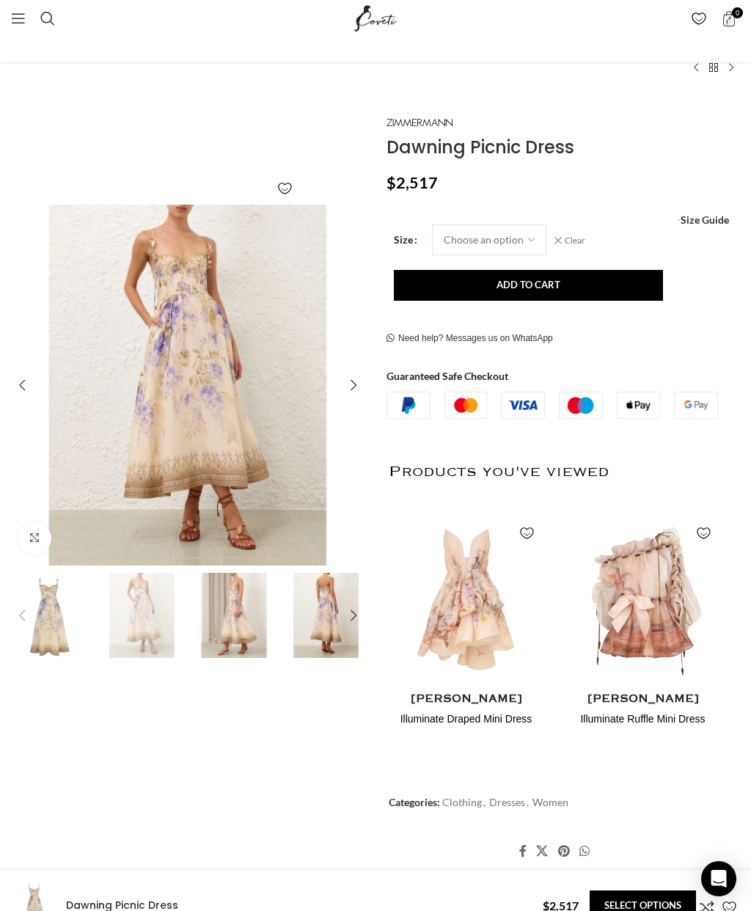
scroll to position [105, 0]
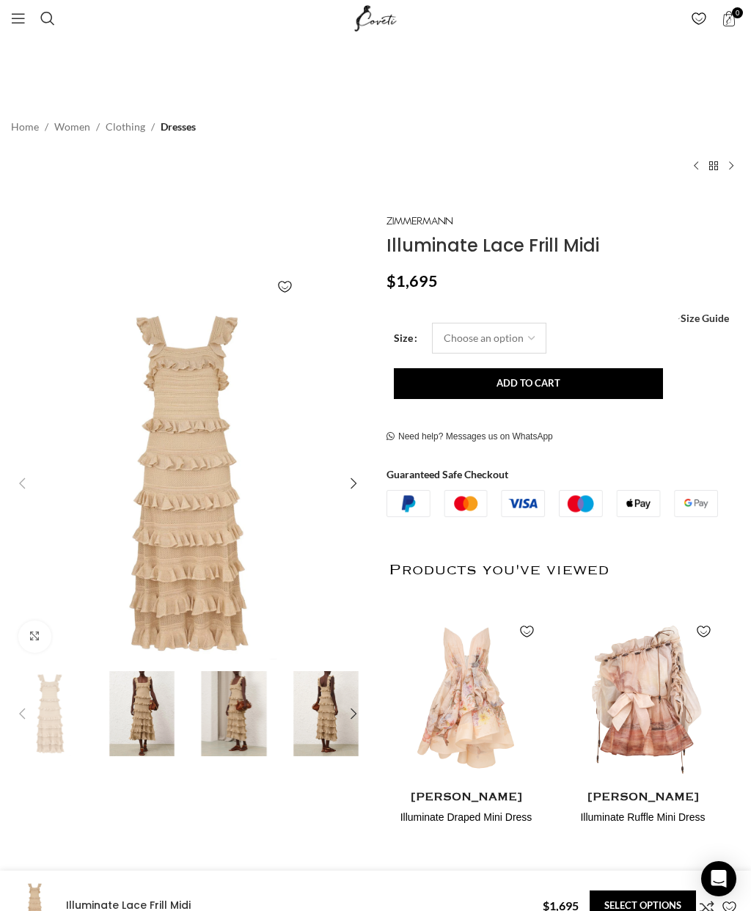
click at [518, 339] on select "Choose an option 6 UK 8 UK 10 [GEOGRAPHIC_DATA] 12 [GEOGRAPHIC_DATA] 14 [GEOGRA…" at bounding box center [489, 338] width 114 height 31
select select "6-[GEOGRAPHIC_DATA]"
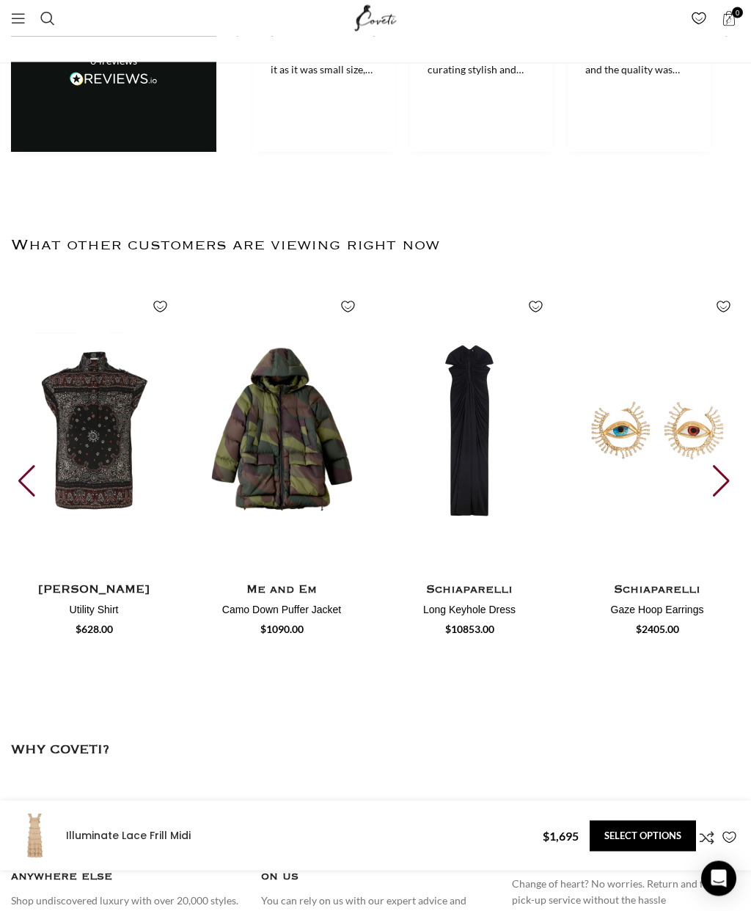
scroll to position [2935, 0]
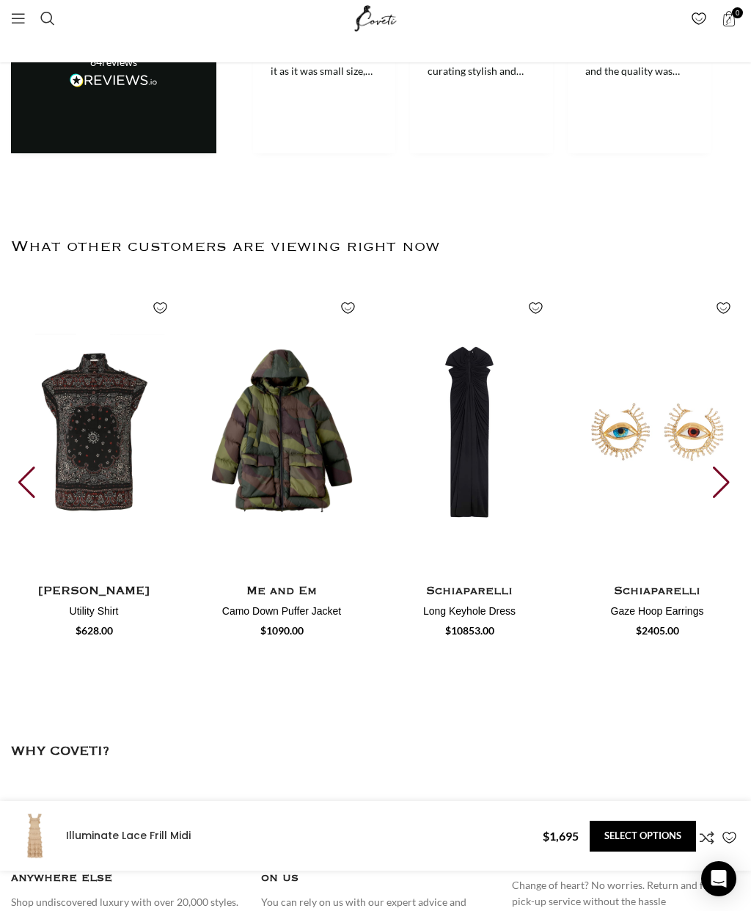
click at [665, 582] on h4 "Schiaparelli" at bounding box center [657, 591] width 166 height 18
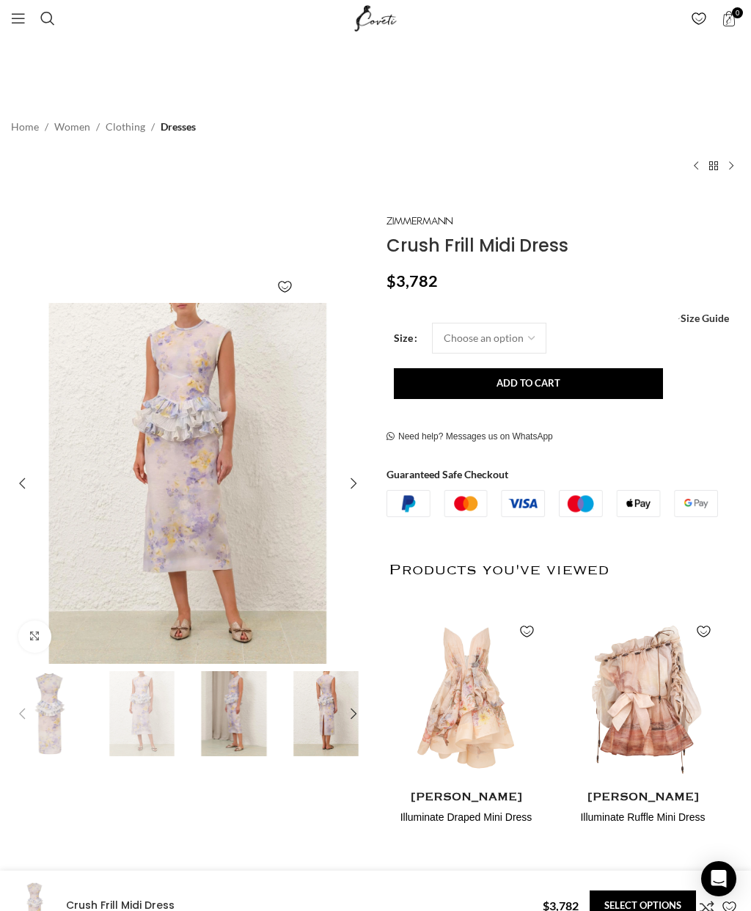
scroll to position [0, 158]
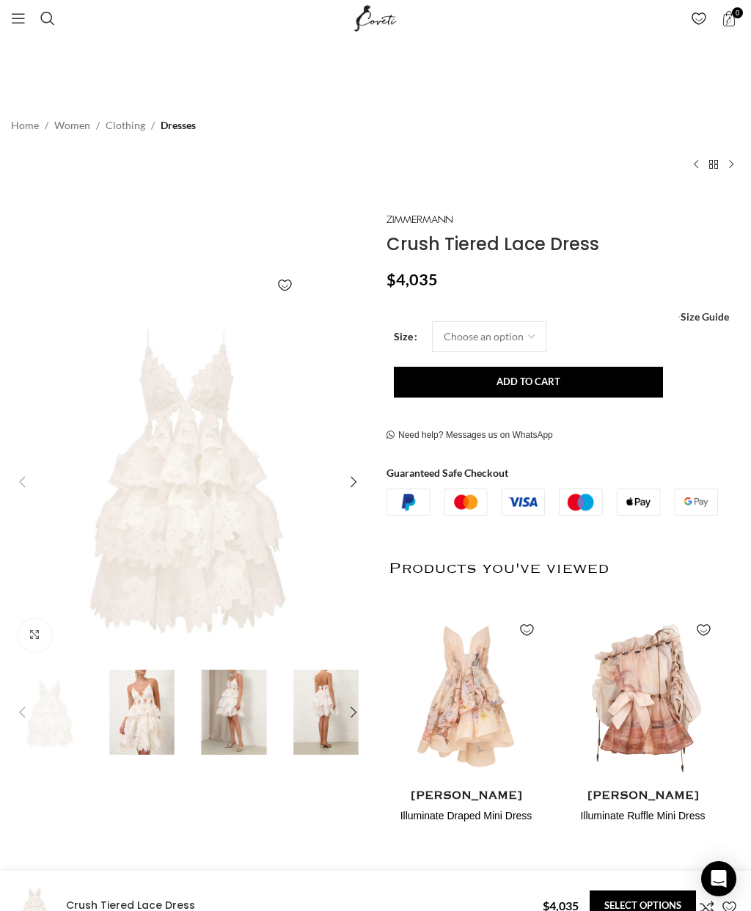
click at [149, 719] on img "2 / 9" at bounding box center [142, 711] width 85 height 85
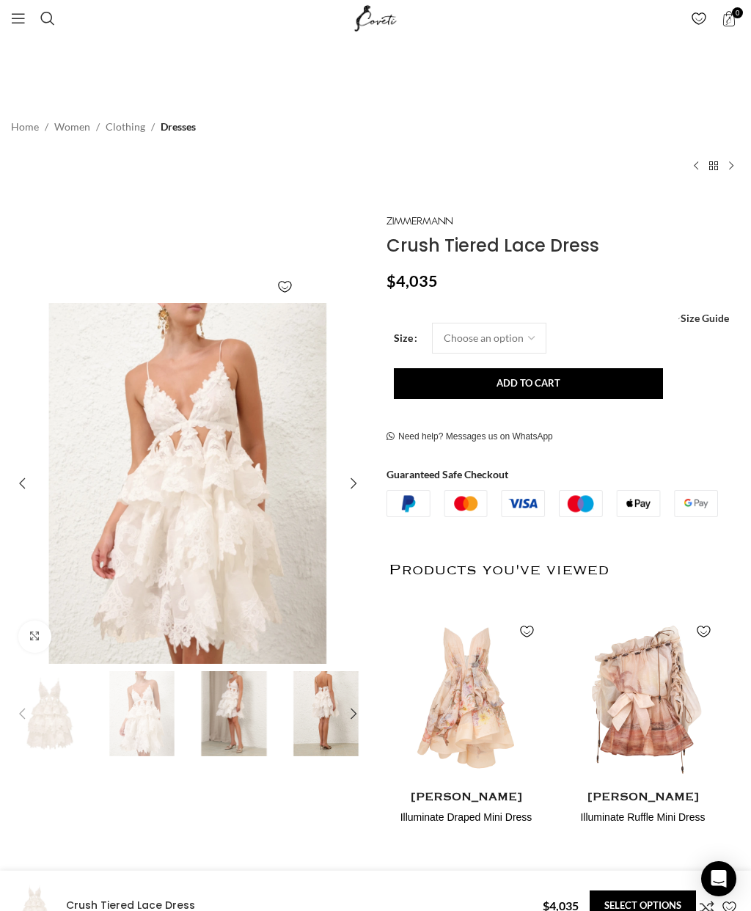
click at [157, 708] on img "2 / 9" at bounding box center [142, 713] width 85 height 85
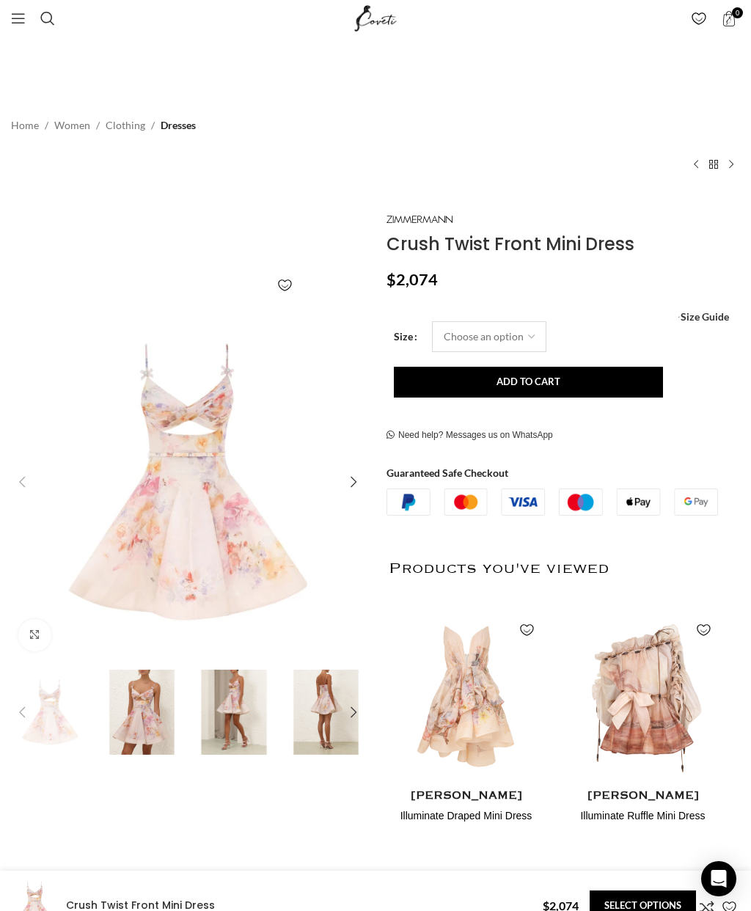
click at [495, 342] on select "Choose an option 6 UK 8 UK 10 [GEOGRAPHIC_DATA] 12 [GEOGRAPHIC_DATA] 14 [GEOGRA…" at bounding box center [489, 336] width 114 height 31
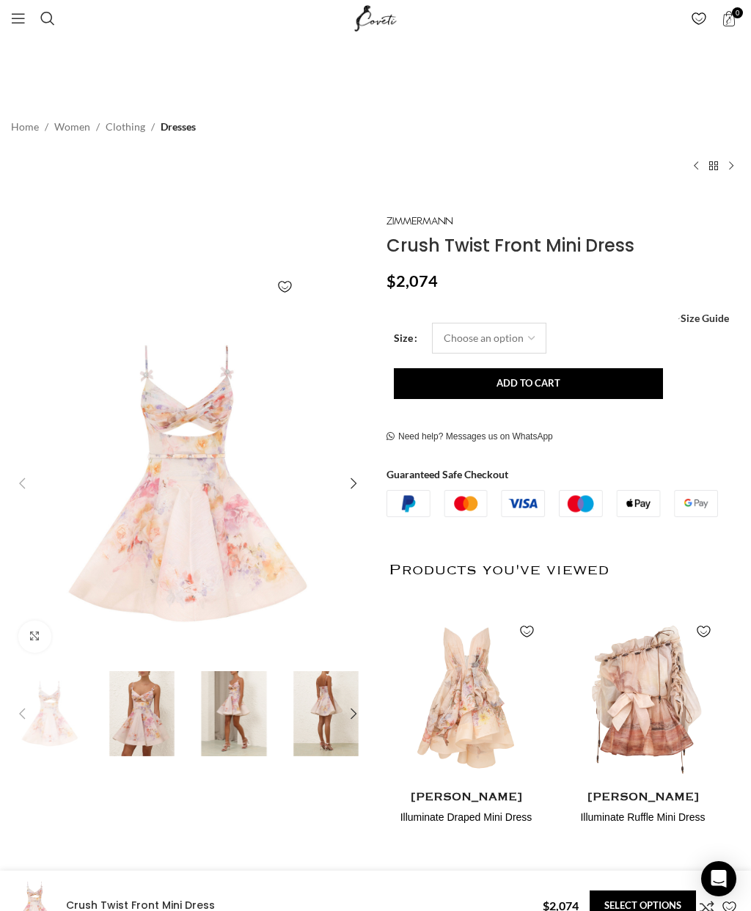
select select "6-[GEOGRAPHIC_DATA]"
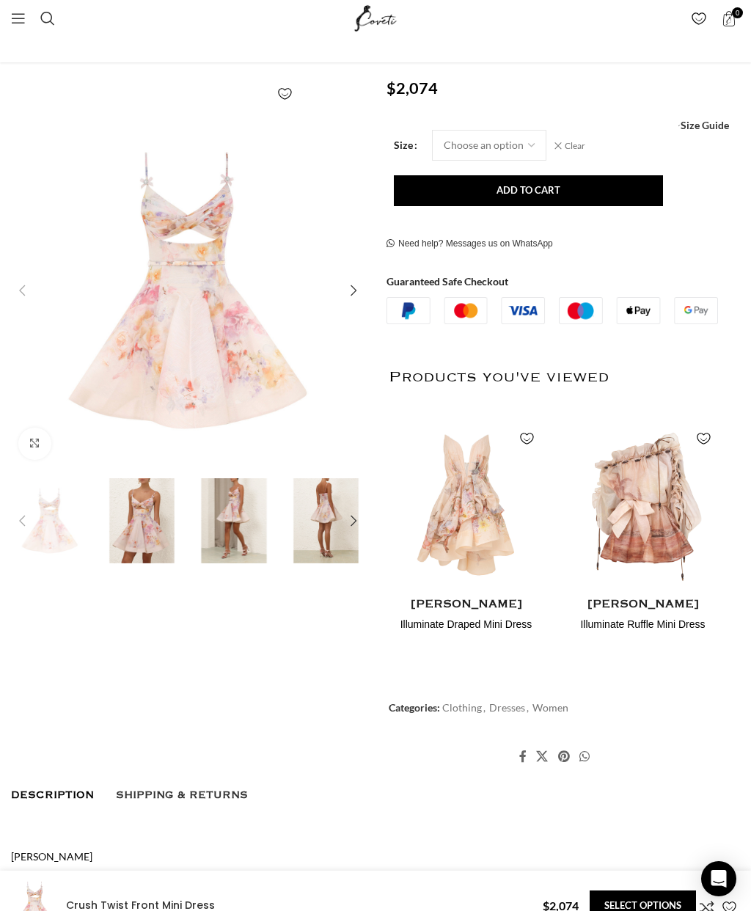
click at [165, 526] on img "2 / 8" at bounding box center [142, 520] width 85 height 85
click at [152, 529] on img "2 / 8" at bounding box center [142, 520] width 85 height 85
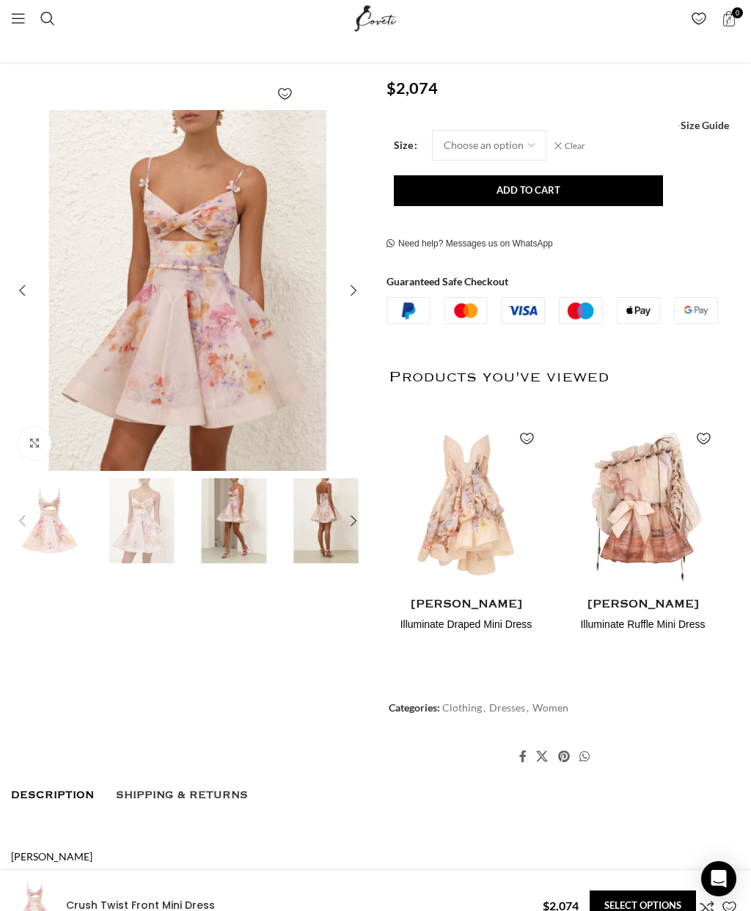
scroll to position [0, 158]
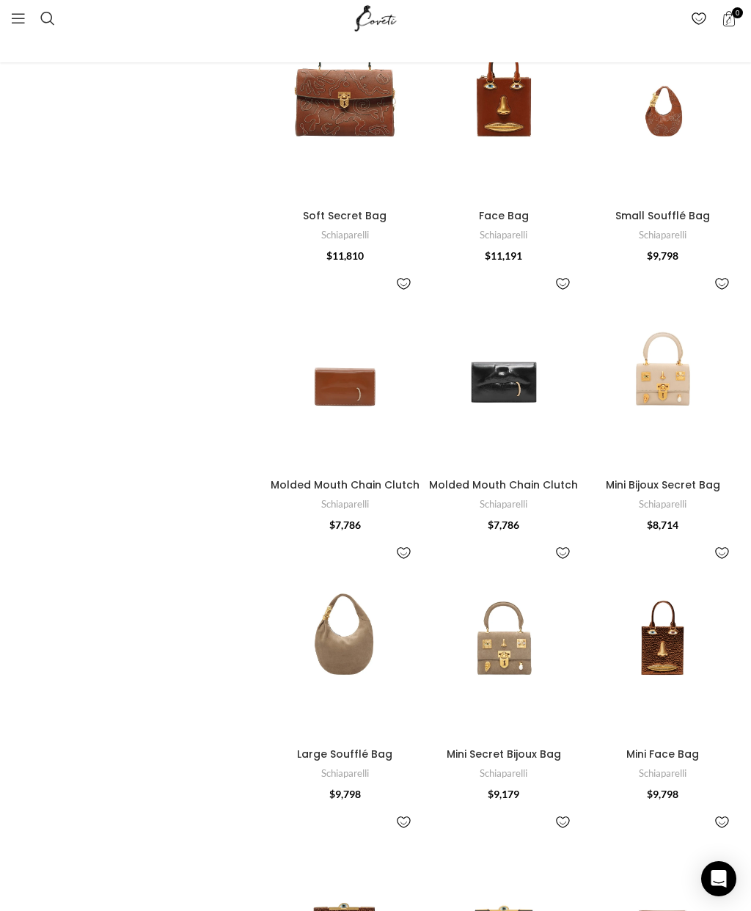
scroll to position [395, 0]
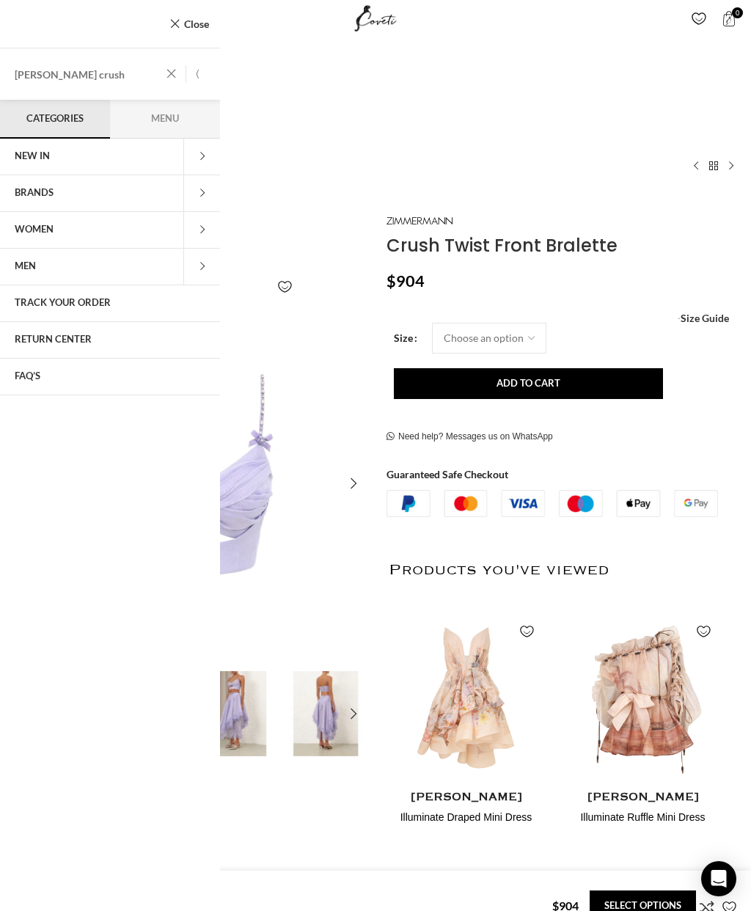
scroll to position [0, 158]
type input "Zimmerman crush"
click at [203, 74] on button "Search" at bounding box center [203, 73] width 34 height 51
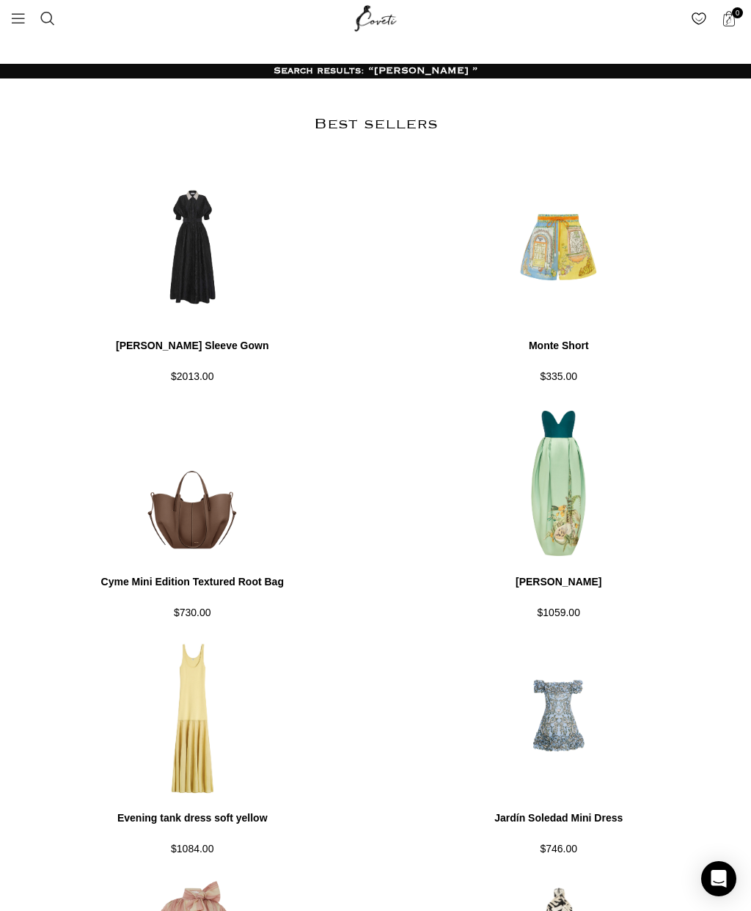
click at [48, 17] on span "Search" at bounding box center [47, 18] width 15 height 15
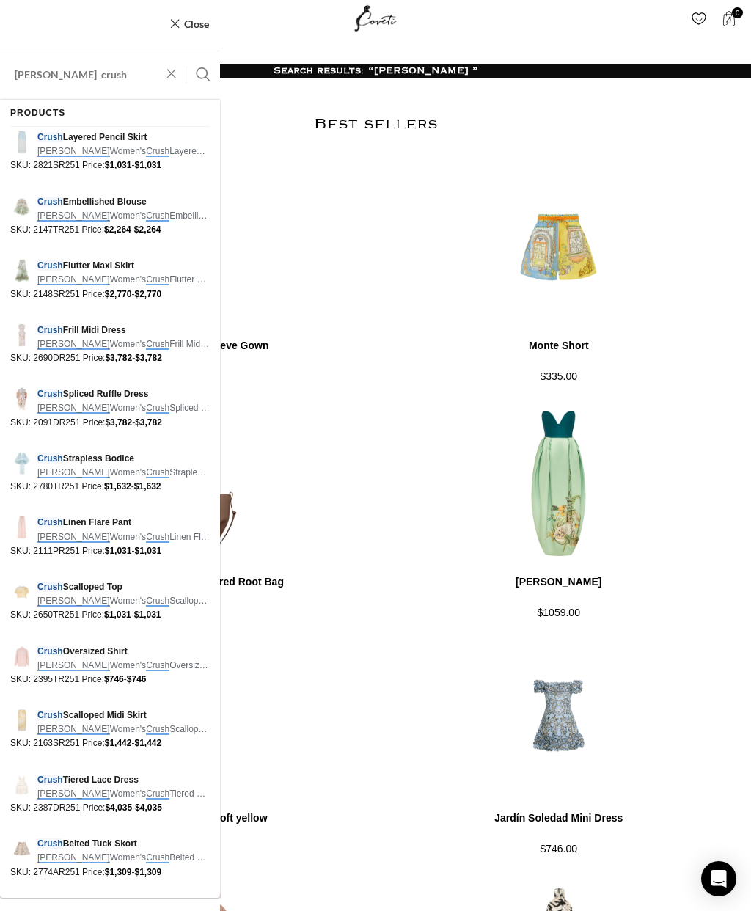
type input "Zimmerman crush"
click at [203, 74] on button "Search" at bounding box center [203, 73] width 34 height 51
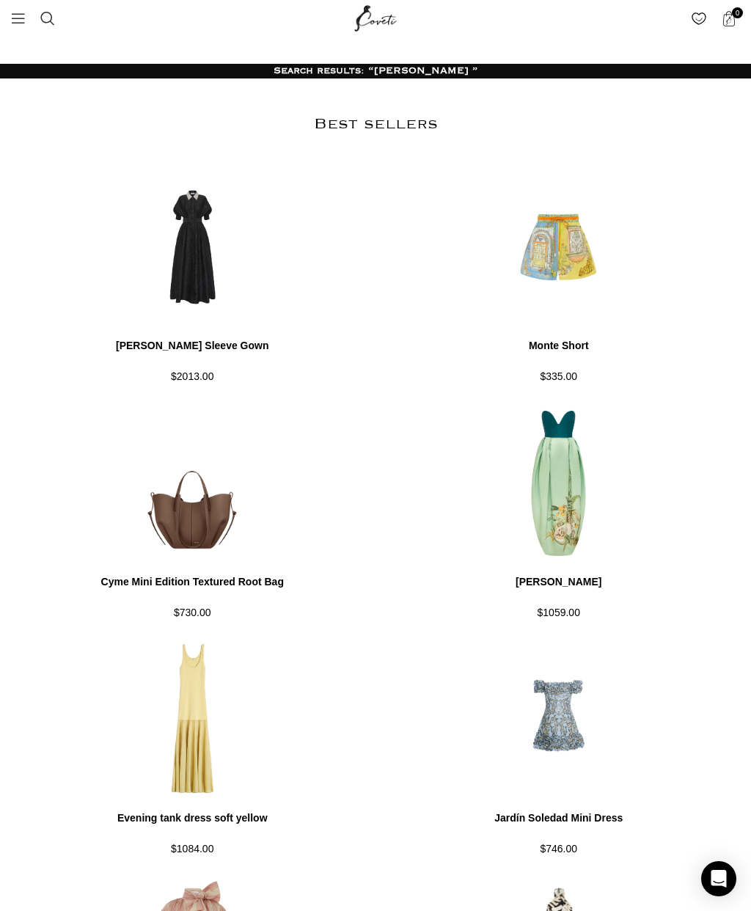
click at [21, 22] on span "Open mobile menu" at bounding box center [18, 18] width 15 height 15
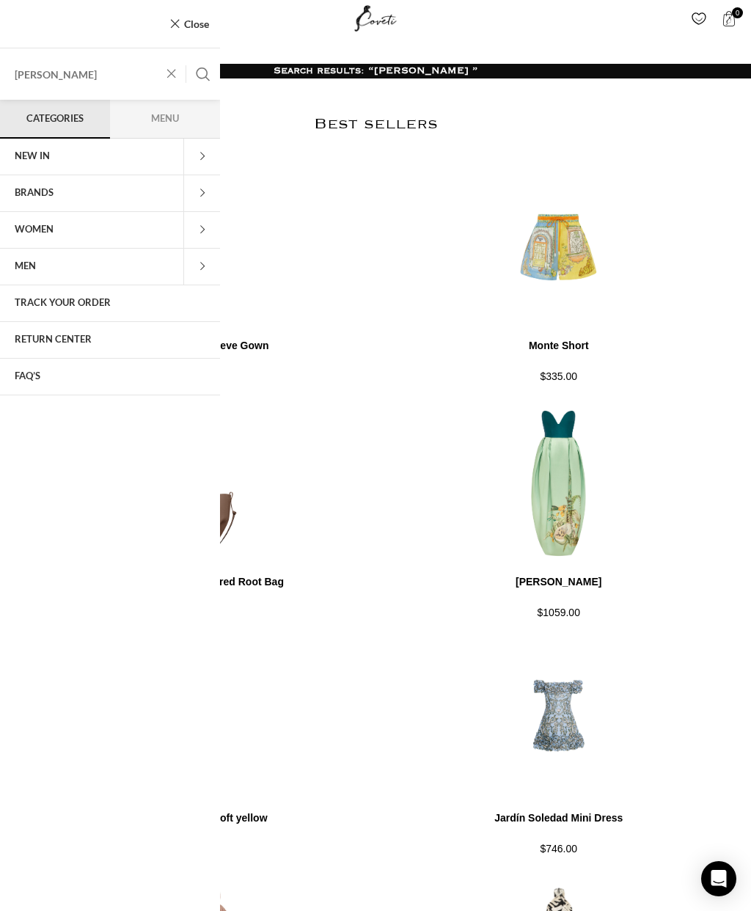
click at [113, 84] on input "[PERSON_NAME]" at bounding box center [110, 73] width 220 height 51
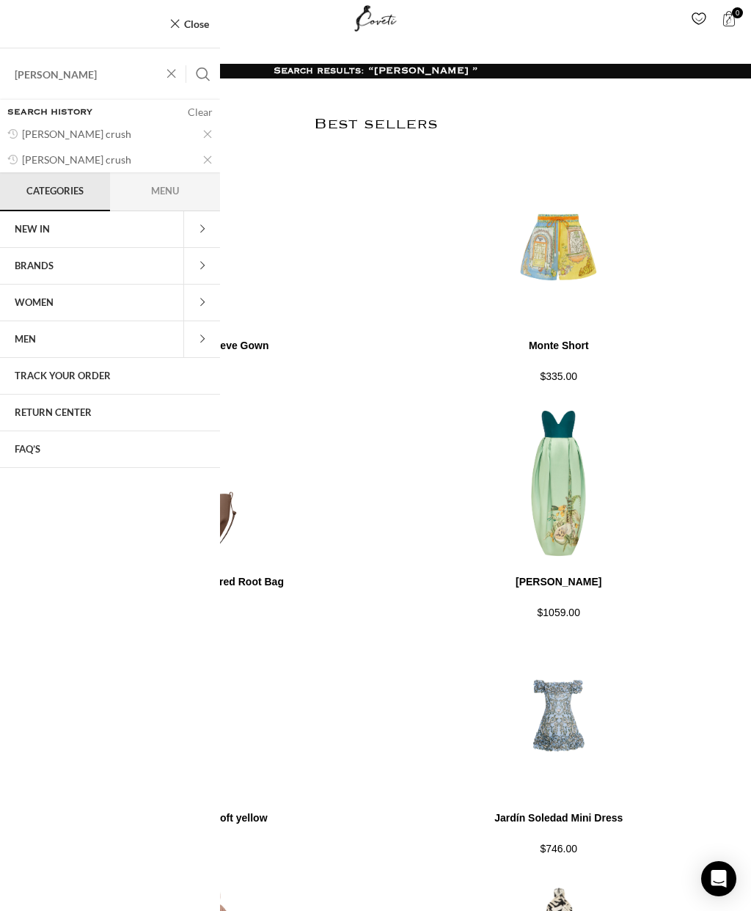
click at [89, 139] on link "Zimmerman crush" at bounding box center [101, 134] width 195 height 26
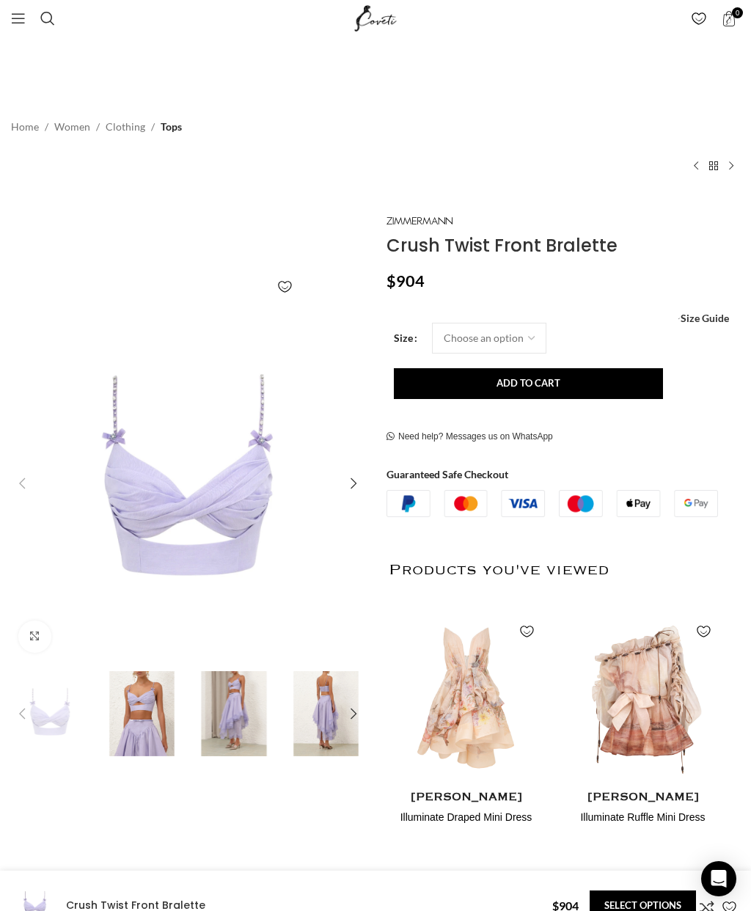
click at [154, 730] on img "2 / 7" at bounding box center [142, 713] width 85 height 85
click at [175, 723] on img "2 / 7" at bounding box center [142, 713] width 85 height 85
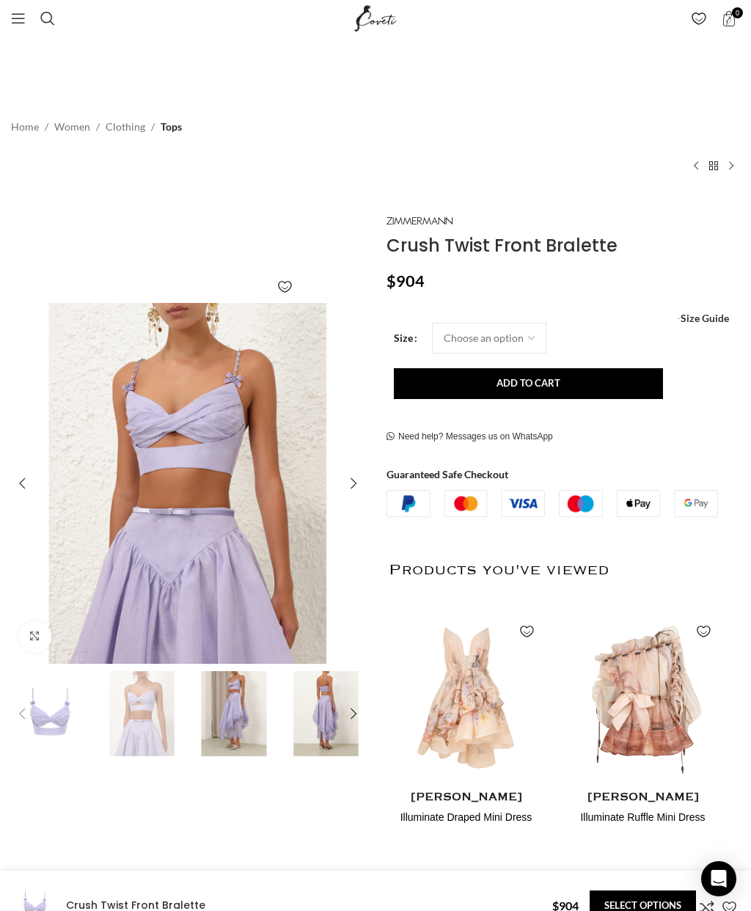
click at [236, 731] on img "3 / 7" at bounding box center [233, 713] width 85 height 85
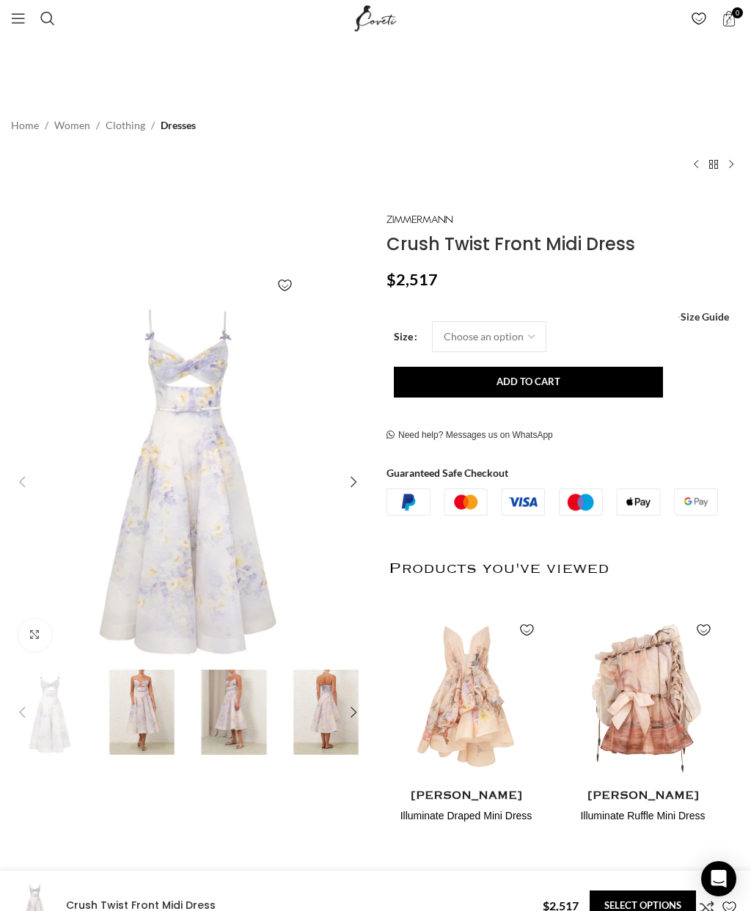
click at [153, 708] on img "2 / 9" at bounding box center [142, 711] width 85 height 85
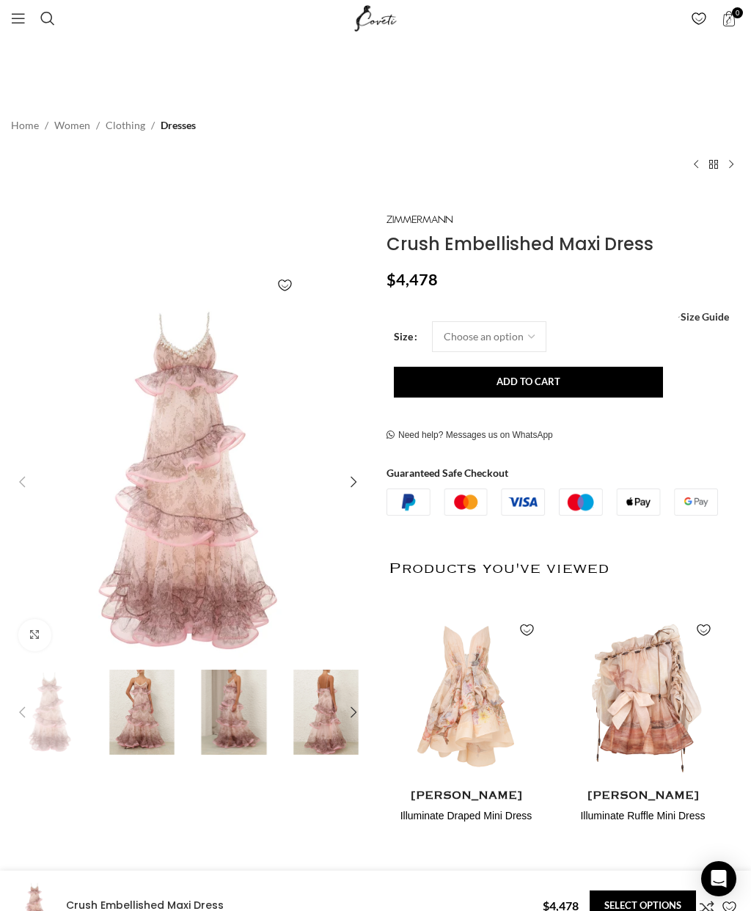
click at [146, 716] on img "2 / 7" at bounding box center [142, 711] width 85 height 85
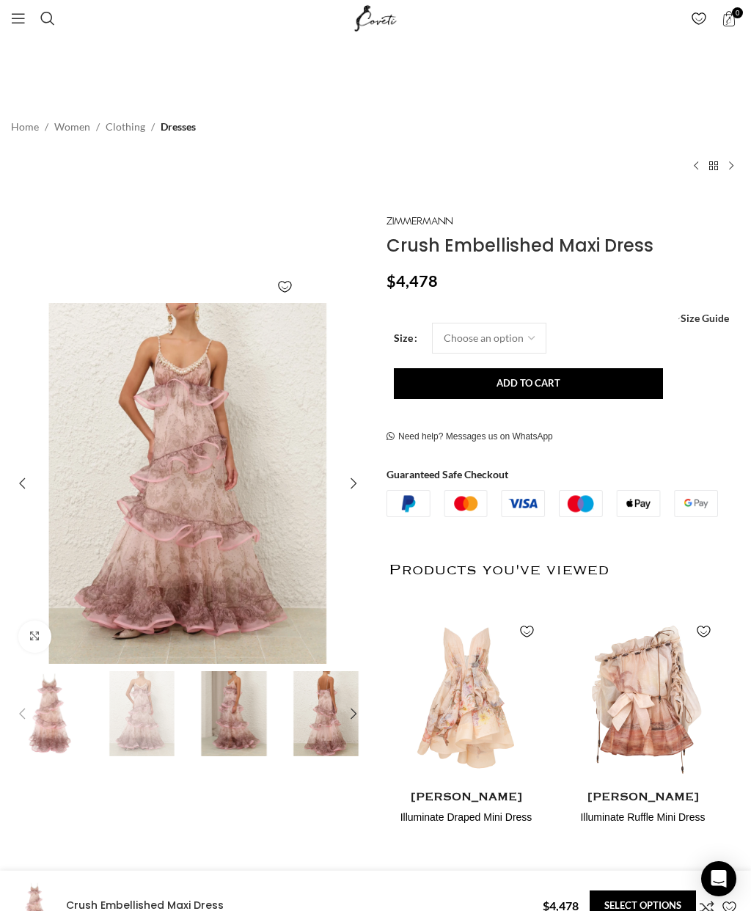
scroll to position [0, 315]
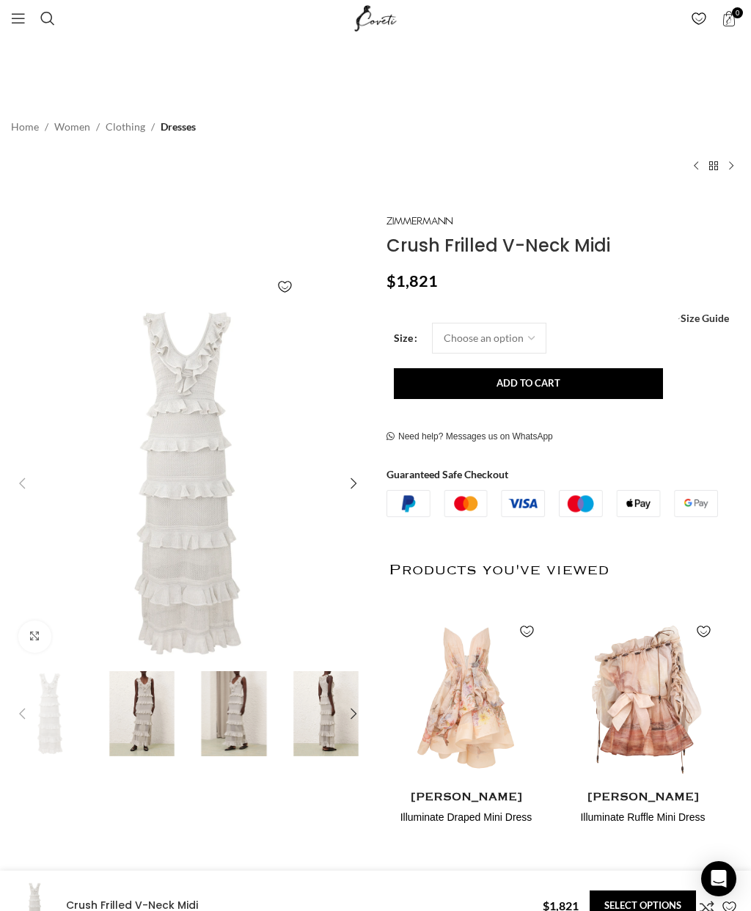
click at [139, 720] on img "2 / 7" at bounding box center [142, 713] width 85 height 85
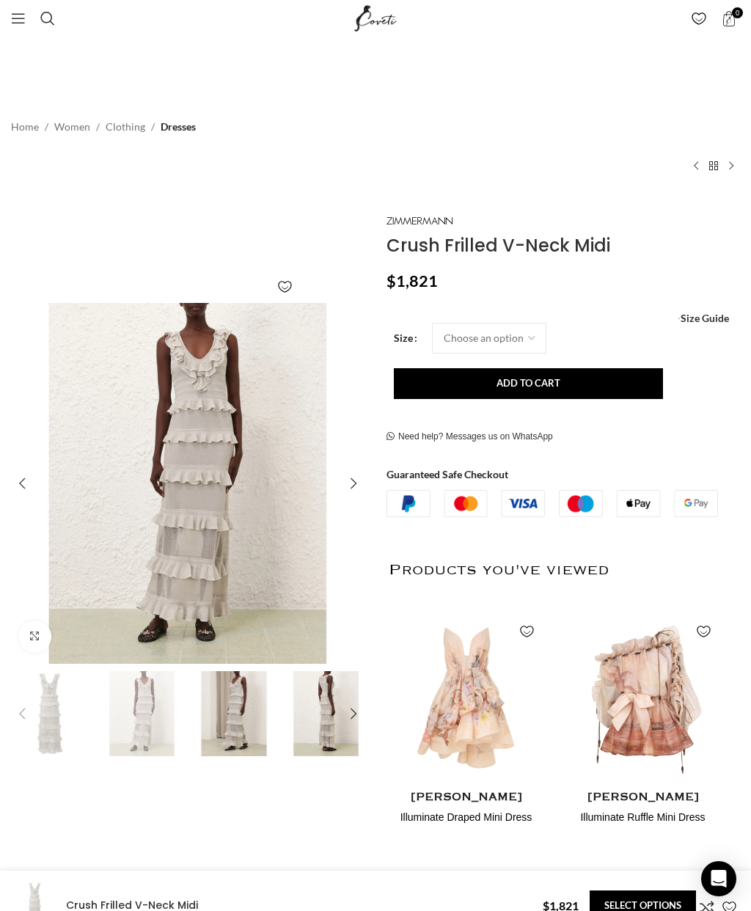
click at [224, 740] on img "3 / 7" at bounding box center [233, 713] width 85 height 85
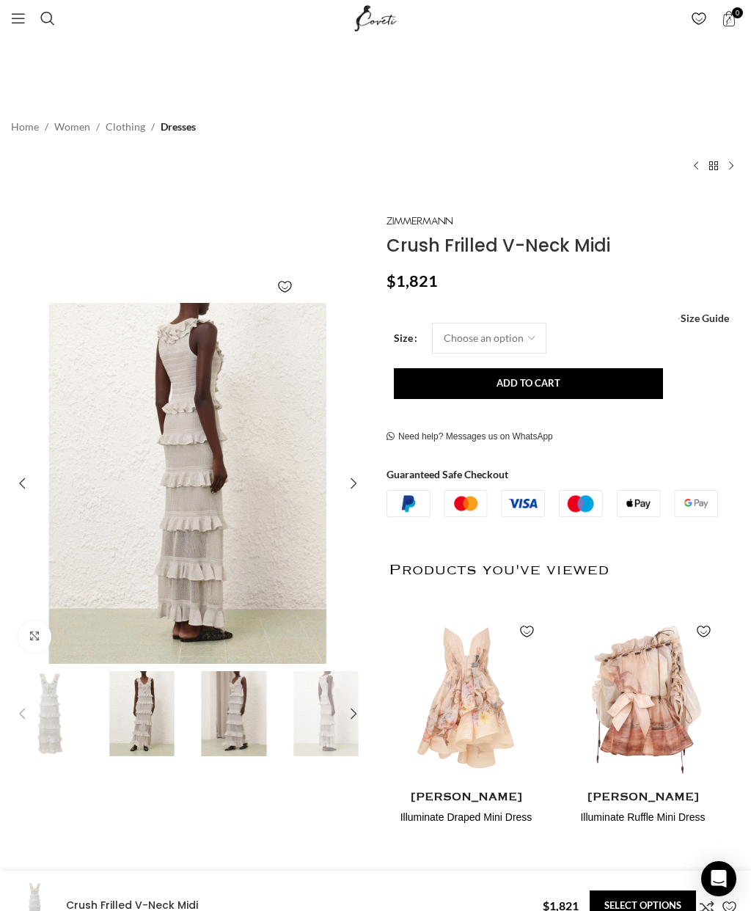
click at [322, 719] on img "4 / 7" at bounding box center [326, 713] width 85 height 85
click at [233, 711] on img "3 / 7" at bounding box center [233, 713] width 85 height 85
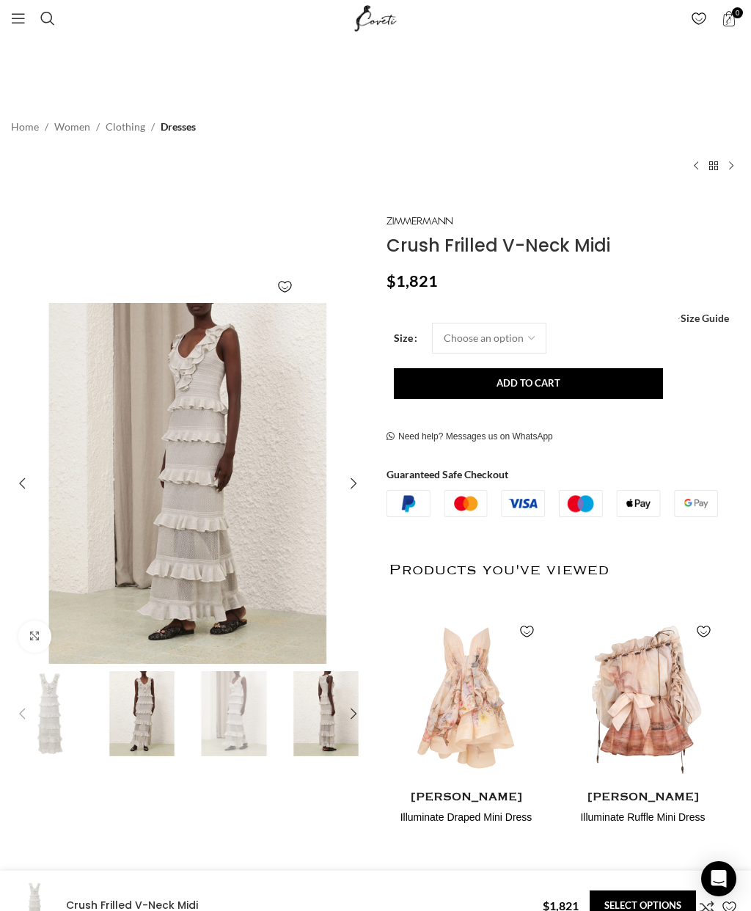
click at [55, 707] on img "1 / 7" at bounding box center [49, 713] width 85 height 85
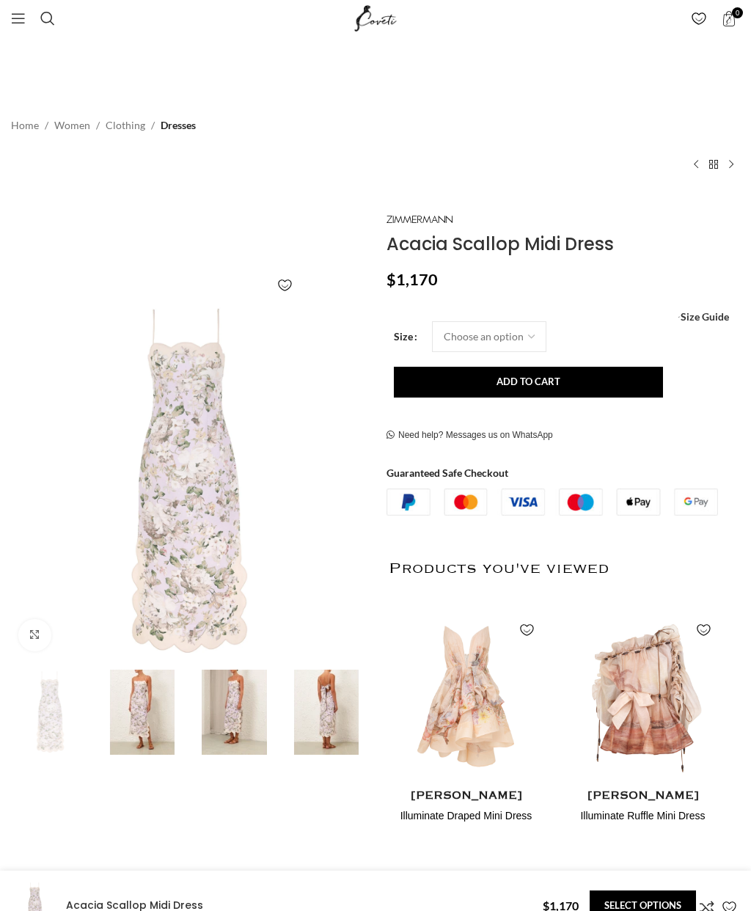
click at [172, 699] on img at bounding box center [142, 711] width 85 height 85
click at [153, 713] on img at bounding box center [142, 711] width 85 height 85
click at [155, 708] on img at bounding box center [142, 711] width 85 height 85
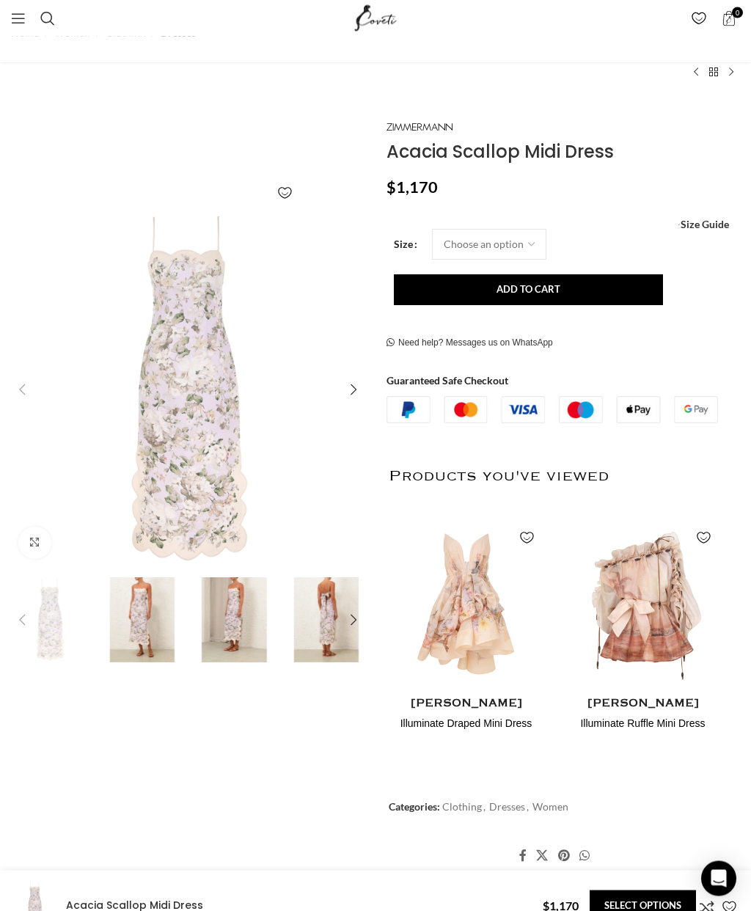
scroll to position [0, 158]
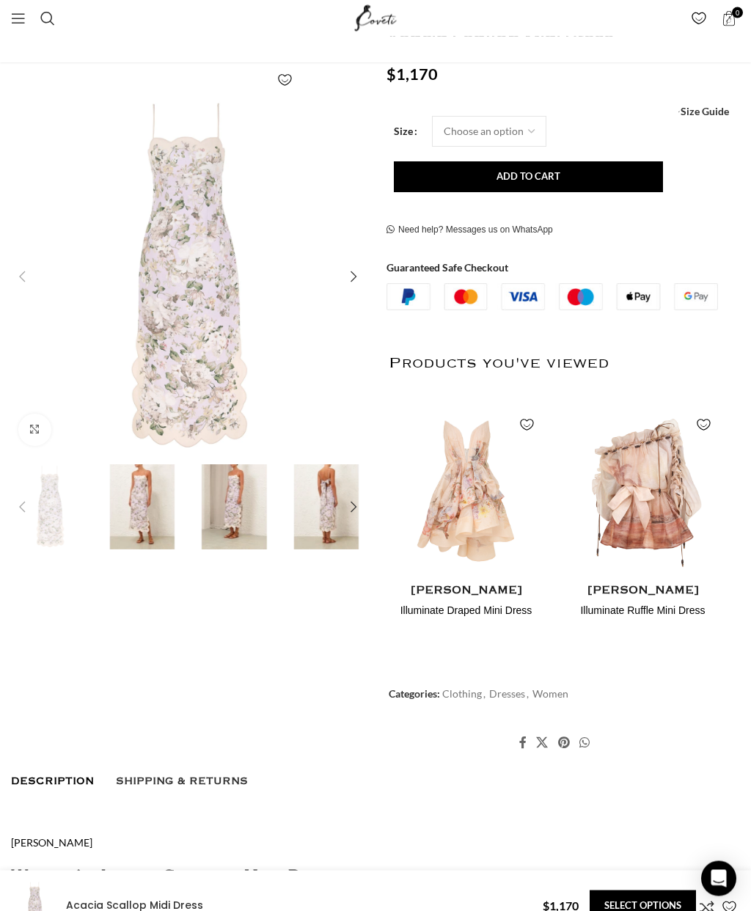
click at [144, 494] on img "2 / 8" at bounding box center [142, 507] width 85 height 85
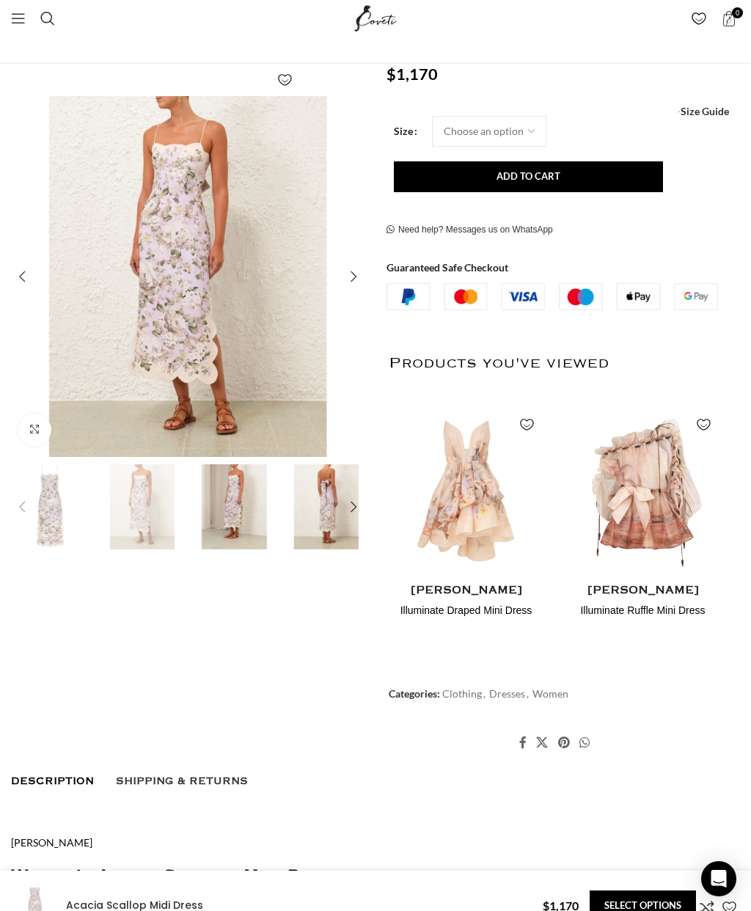
click at [224, 511] on img "3 / 8" at bounding box center [233, 506] width 85 height 85
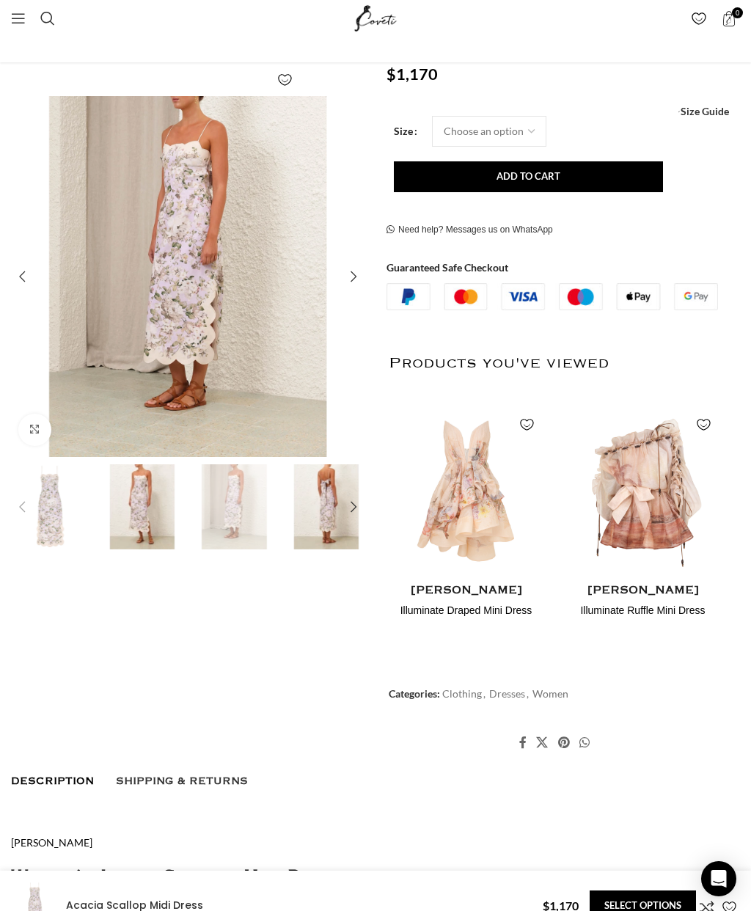
click at [320, 512] on img "4 / 8" at bounding box center [326, 506] width 85 height 85
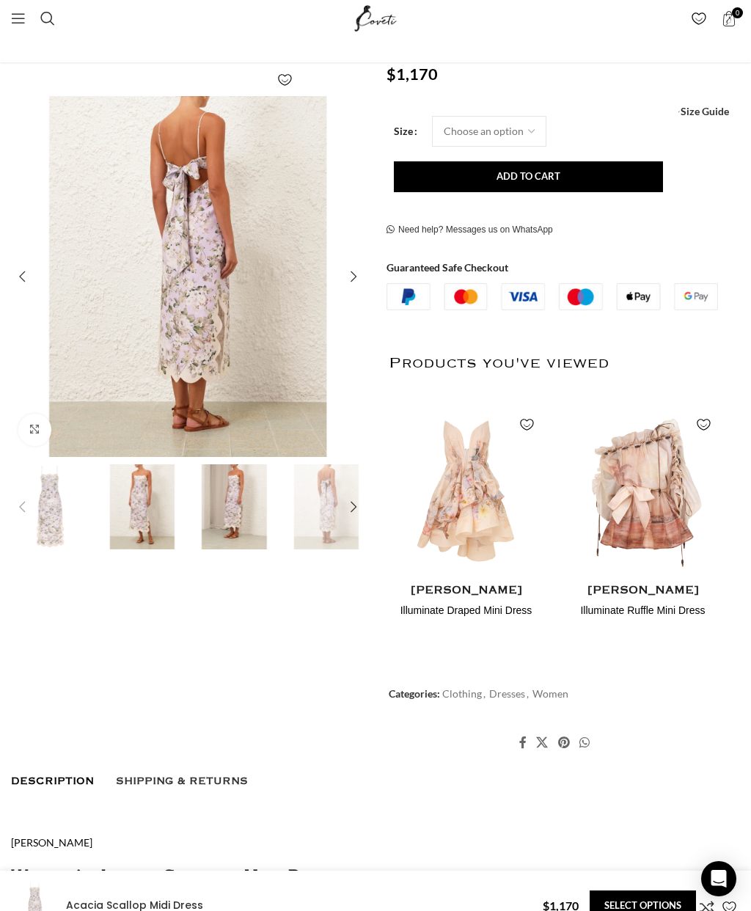
click at [128, 522] on img "2 / 8" at bounding box center [142, 506] width 85 height 85
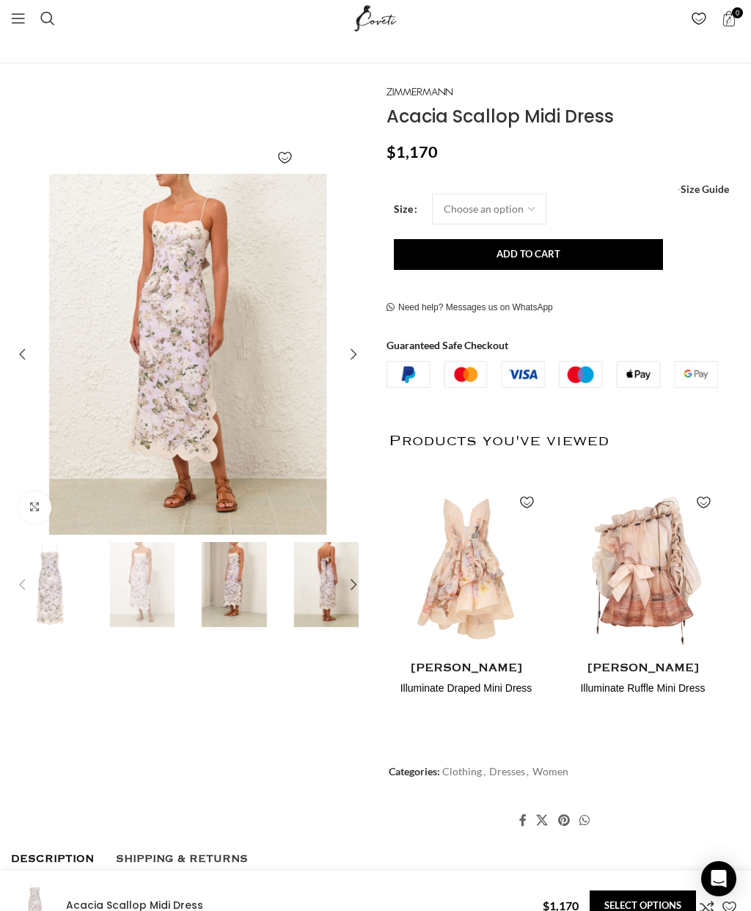
scroll to position [0, 315]
